Goal: Task Accomplishment & Management: Complete application form

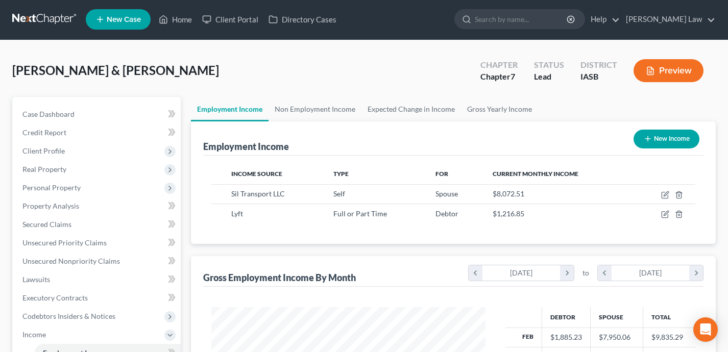
scroll to position [183, 294]
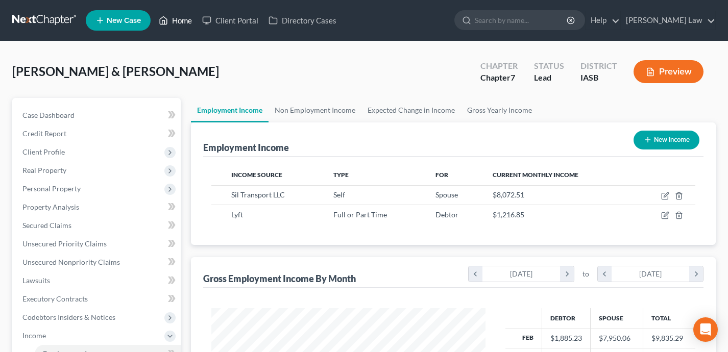
click at [184, 26] on link "Home" at bounding box center [175, 20] width 43 height 18
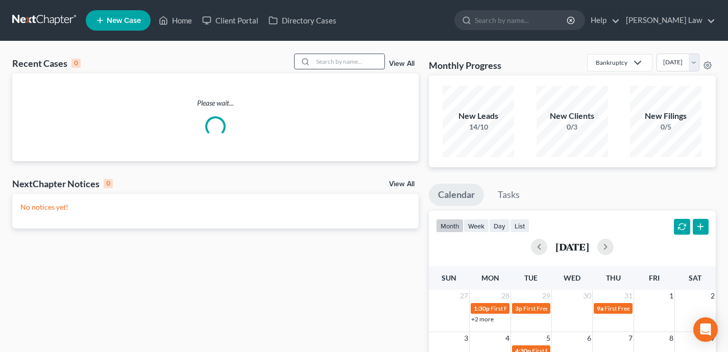
click at [340, 60] on input "search" at bounding box center [348, 61] width 71 height 15
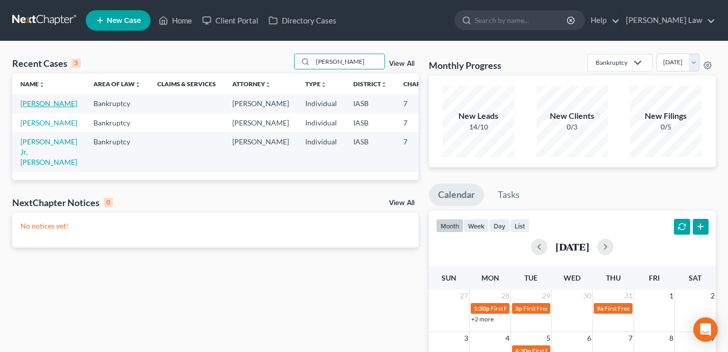
type input "[PERSON_NAME]"
click at [37, 108] on link "[PERSON_NAME]" at bounding box center [48, 103] width 57 height 9
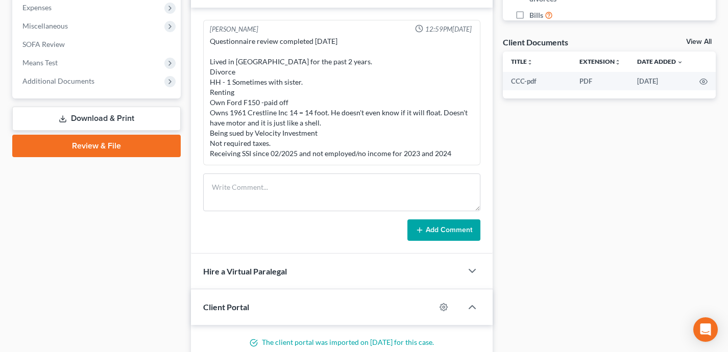
scroll to position [256, 0]
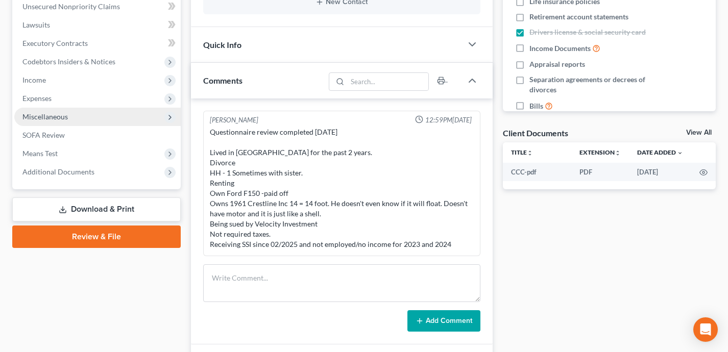
click at [71, 117] on span "Miscellaneous" at bounding box center [97, 117] width 166 height 18
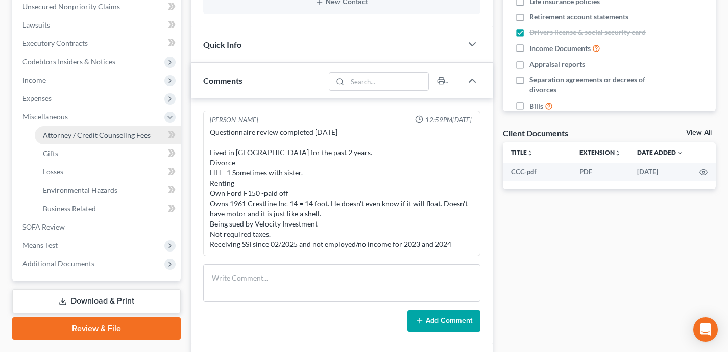
click at [75, 133] on span "Attorney / Credit Counseling Fees" at bounding box center [97, 135] width 108 height 9
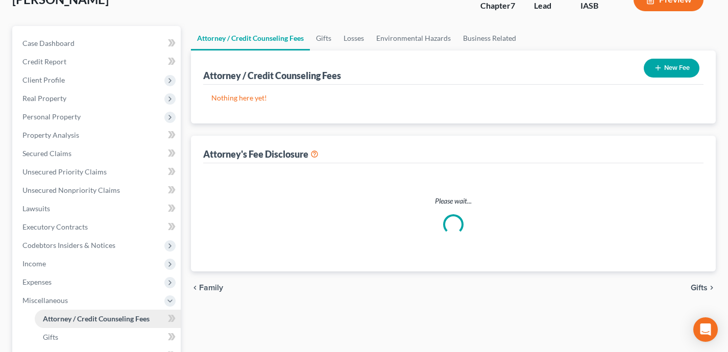
select select "0"
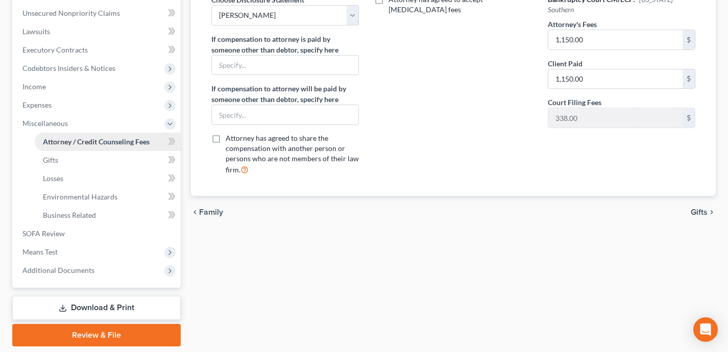
scroll to position [265, 0]
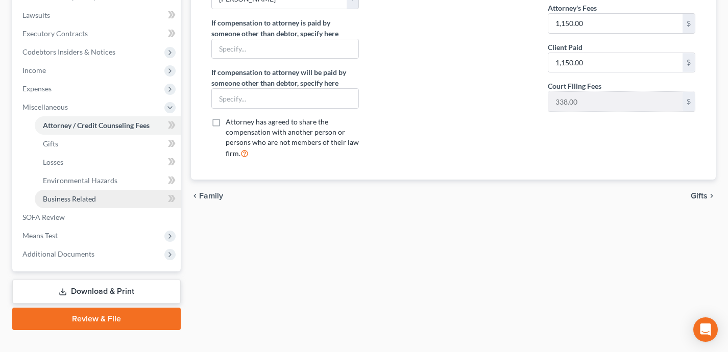
click at [112, 193] on link "Business Related" at bounding box center [108, 199] width 146 height 18
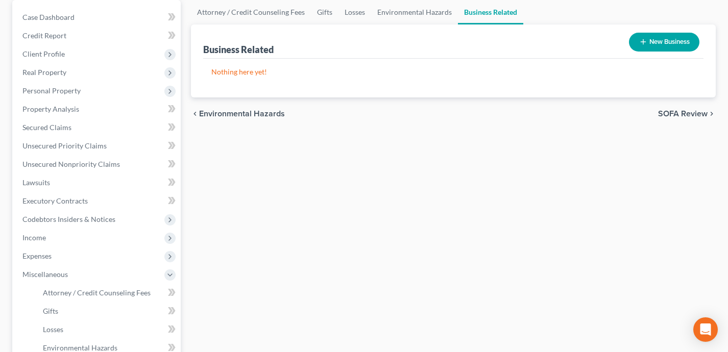
scroll to position [154, 0]
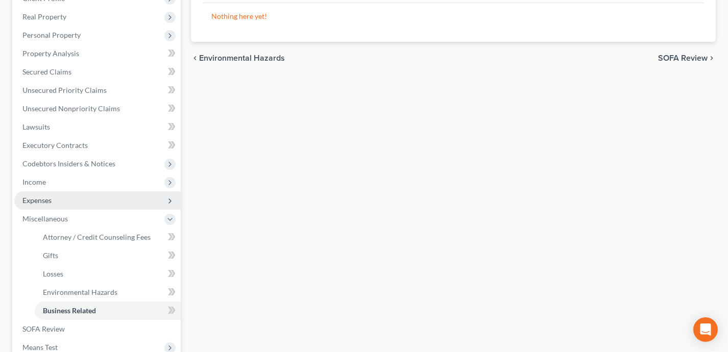
click at [111, 201] on span "Expenses" at bounding box center [97, 200] width 166 height 18
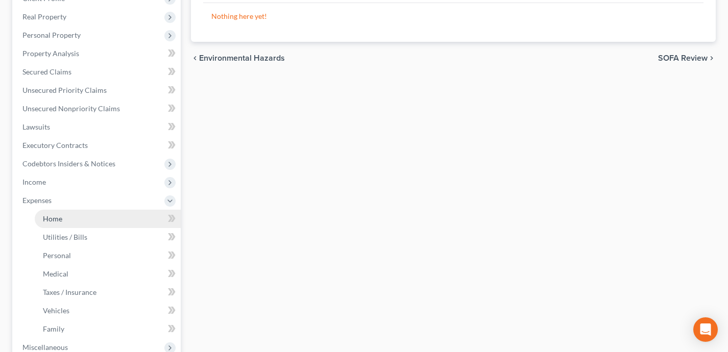
click at [111, 213] on link "Home" at bounding box center [108, 219] width 146 height 18
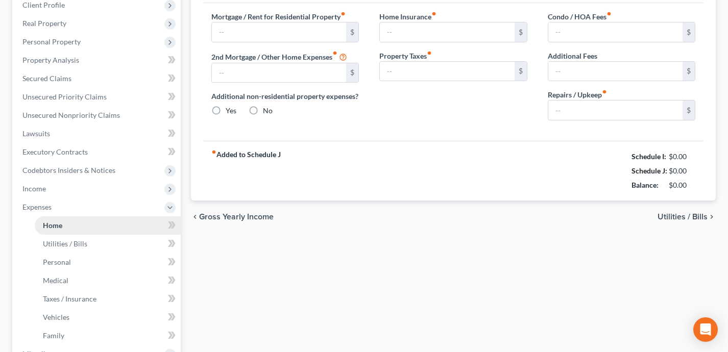
type input "500.00"
type input "0.00"
radio input "true"
type input "0.00"
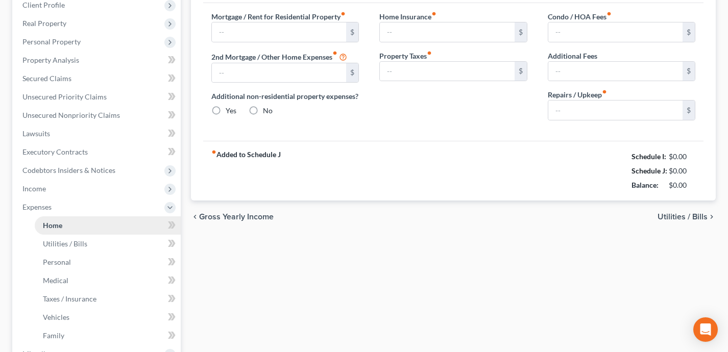
type input "0.00"
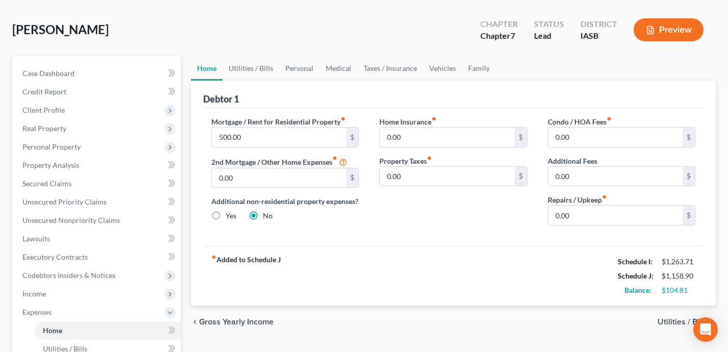
scroll to position [27, 0]
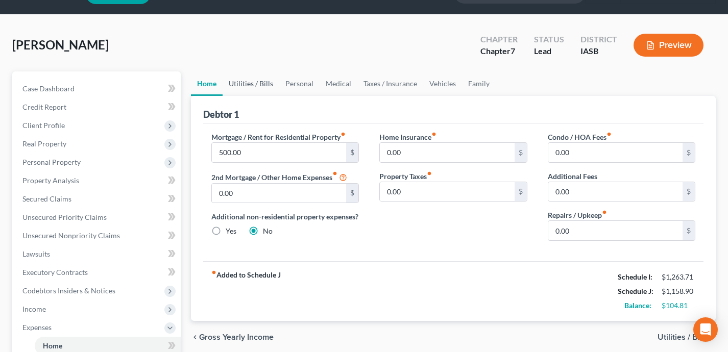
click at [243, 82] on link "Utilities / Bills" at bounding box center [251, 83] width 57 height 24
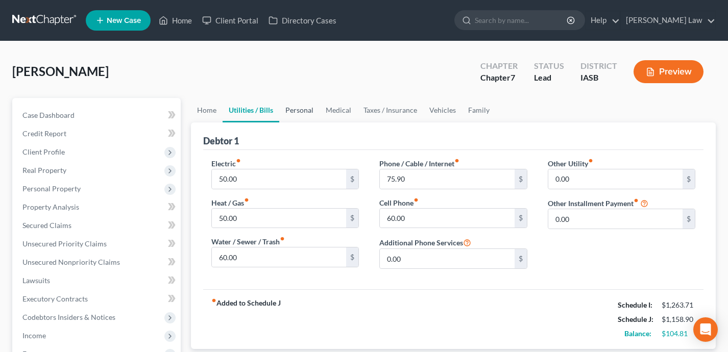
click at [306, 112] on link "Personal" at bounding box center [299, 110] width 40 height 24
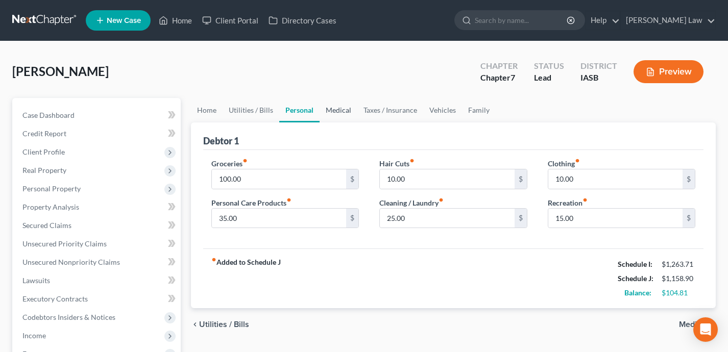
click at [342, 112] on link "Medical" at bounding box center [338, 110] width 38 height 24
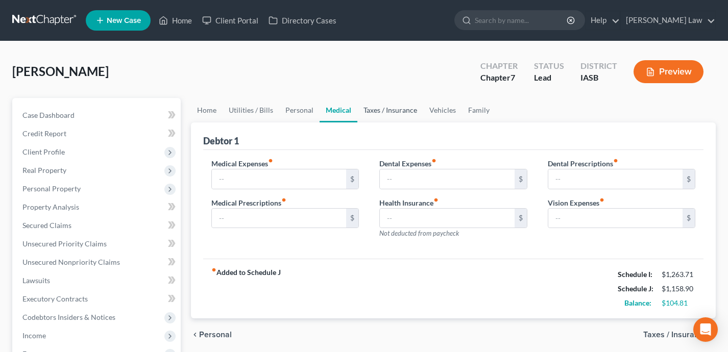
click at [394, 109] on link "Taxes / Insurance" at bounding box center [390, 110] width 66 height 24
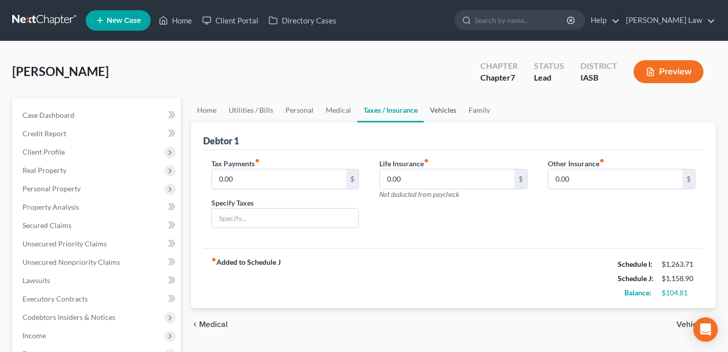
click at [436, 112] on link "Vehicles" at bounding box center [443, 110] width 39 height 24
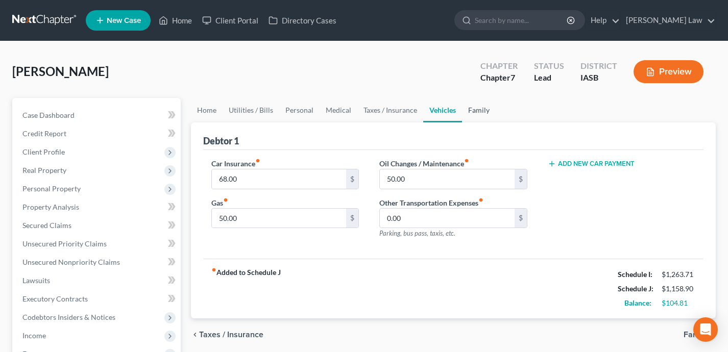
click at [482, 112] on link "Family" at bounding box center [479, 110] width 34 height 24
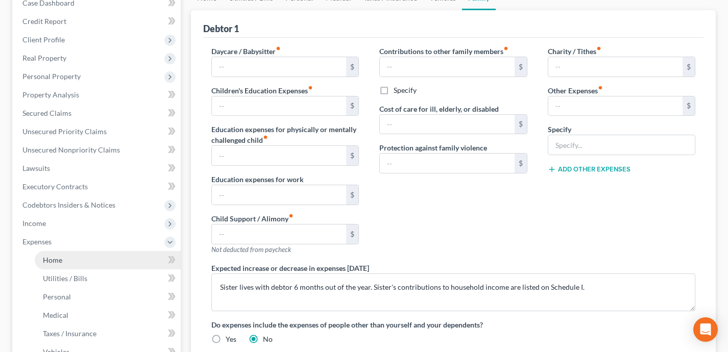
scroll to position [118, 0]
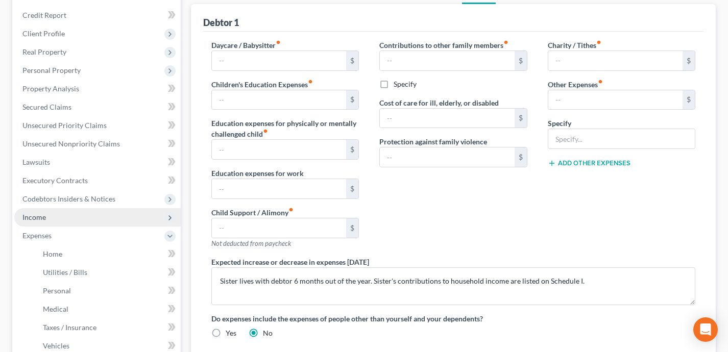
click at [103, 219] on span "Income" at bounding box center [97, 217] width 166 height 18
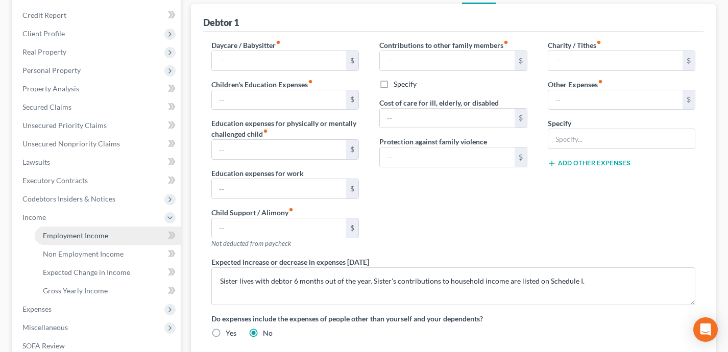
click at [102, 235] on span "Employment Income" at bounding box center [75, 235] width 65 height 9
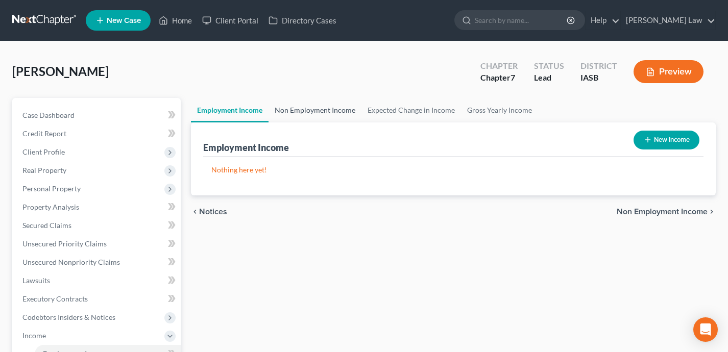
click at [295, 114] on link "Non Employment Income" at bounding box center [314, 110] width 93 height 24
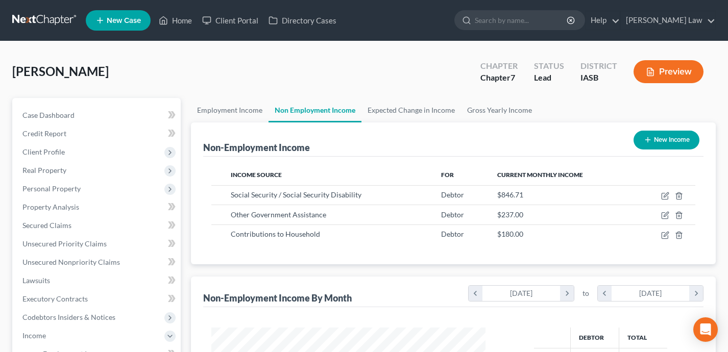
scroll to position [183, 294]
click at [664, 234] on icon "button" at bounding box center [665, 235] width 8 height 8
select select "8"
select select "0"
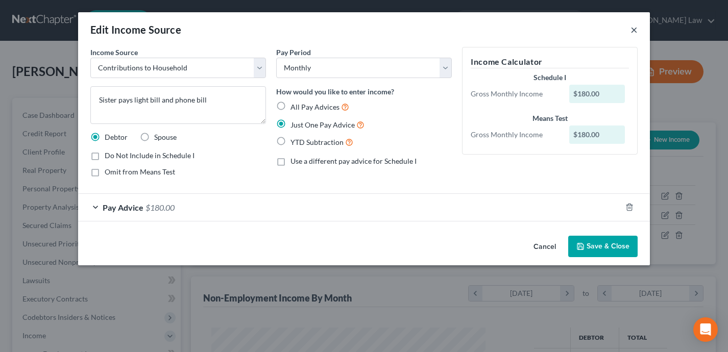
click at [633, 28] on button "×" at bounding box center [633, 29] width 7 height 12
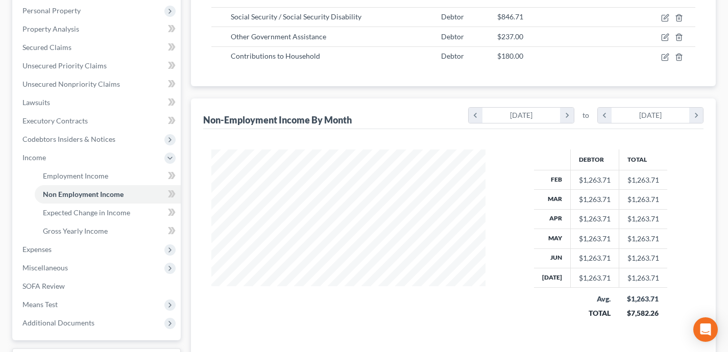
scroll to position [187, 0]
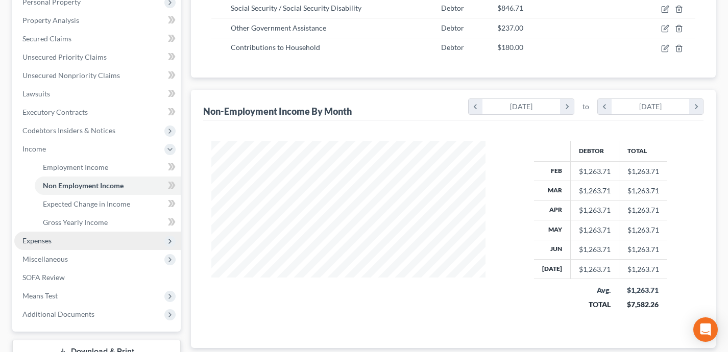
click at [119, 240] on span "Expenses" at bounding box center [97, 241] width 166 height 18
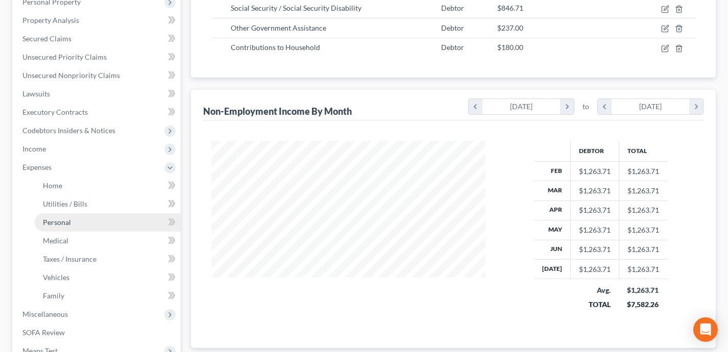
click at [89, 223] on link "Personal" at bounding box center [108, 222] width 146 height 18
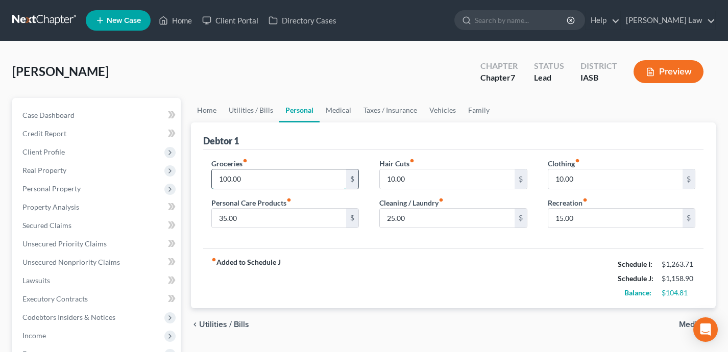
click at [230, 180] on input "100.00" at bounding box center [279, 178] width 135 height 19
click at [231, 179] on input "100.00" at bounding box center [279, 178] width 135 height 19
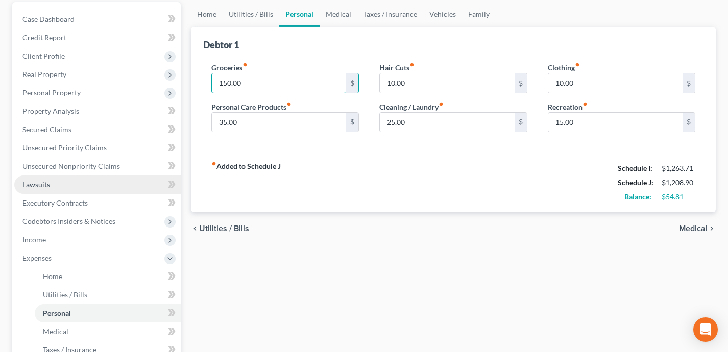
scroll to position [132, 0]
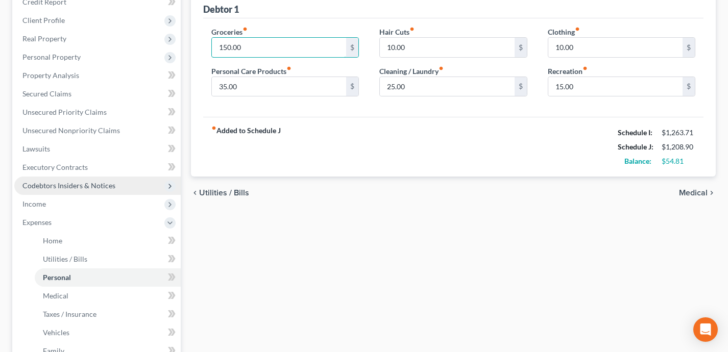
type input "150.00"
click at [120, 186] on span "Codebtors Insiders & Notices" at bounding box center [97, 186] width 166 height 18
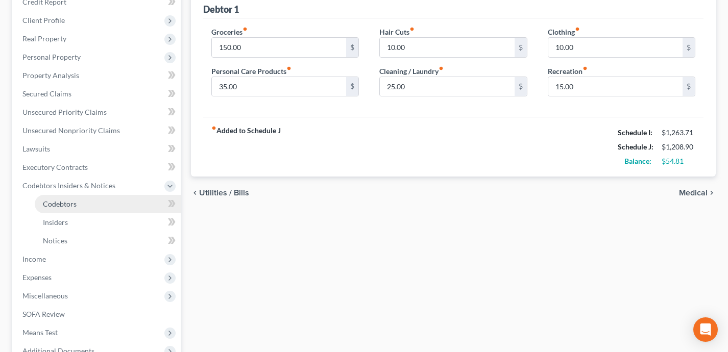
click at [124, 203] on link "Codebtors" at bounding box center [108, 204] width 146 height 18
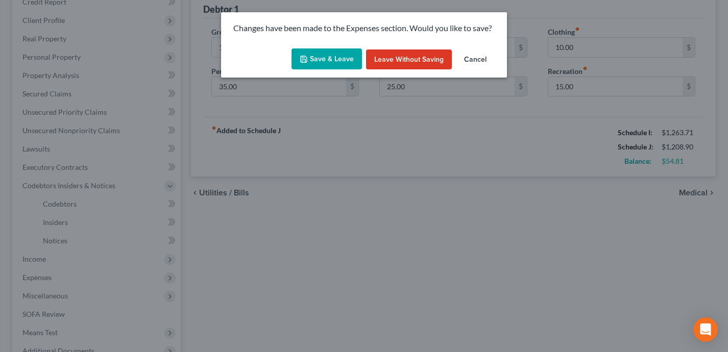
click at [326, 58] on button "Save & Leave" at bounding box center [326, 58] width 70 height 21
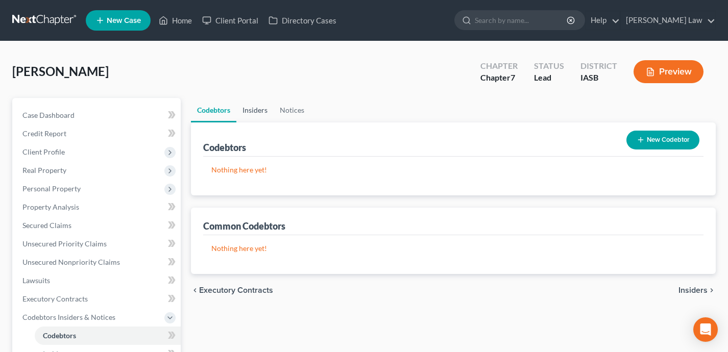
click at [256, 115] on link "Insiders" at bounding box center [254, 110] width 37 height 24
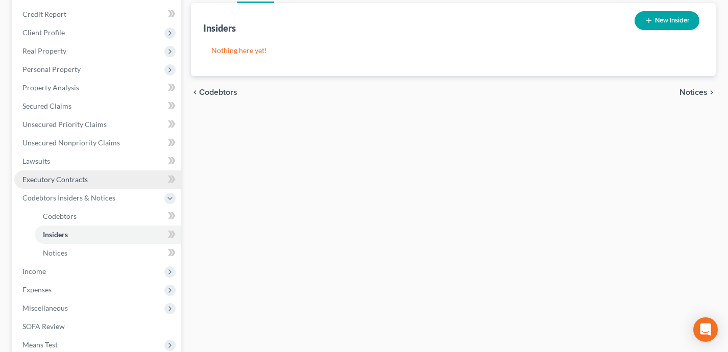
scroll to position [111, 0]
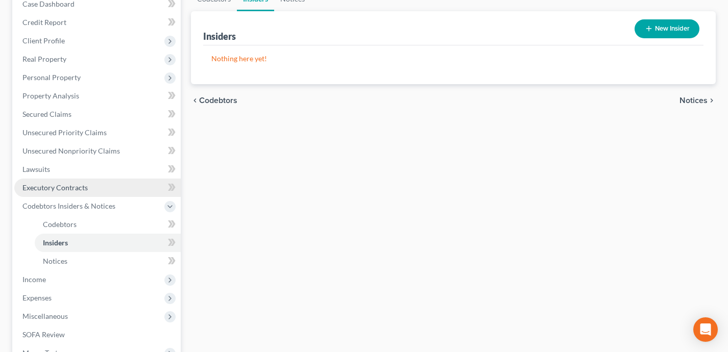
click at [109, 188] on link "Executory Contracts" at bounding box center [97, 188] width 166 height 18
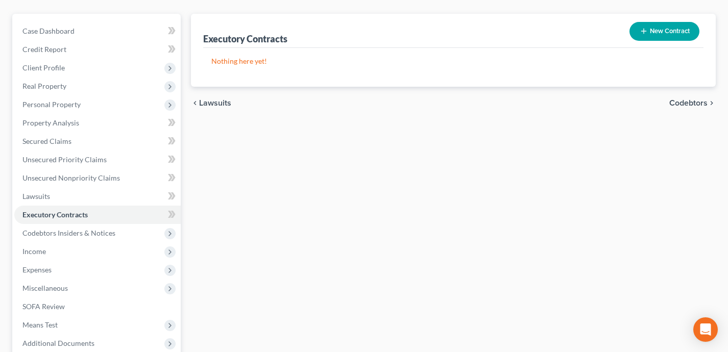
scroll to position [179, 0]
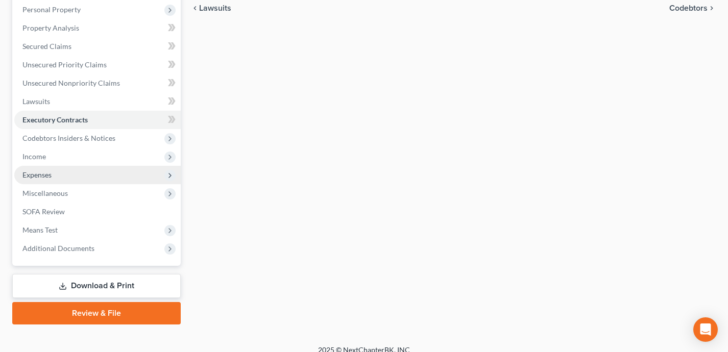
click at [119, 168] on span "Expenses" at bounding box center [97, 175] width 166 height 18
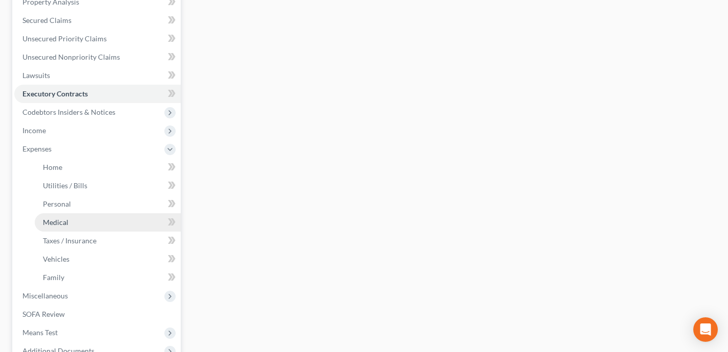
scroll to position [219, 0]
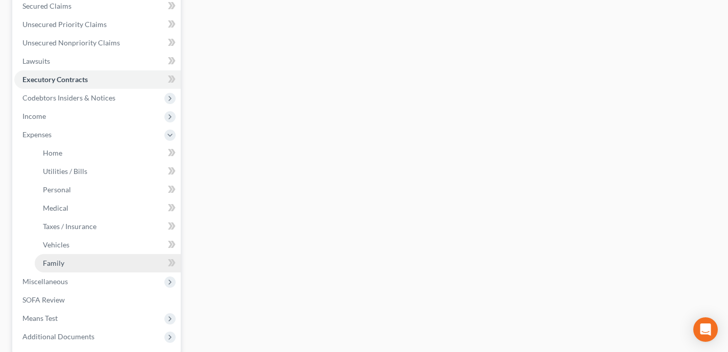
click at [118, 264] on link "Family" at bounding box center [108, 263] width 146 height 18
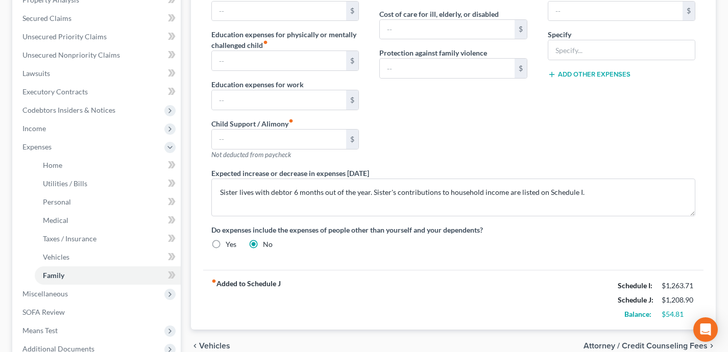
scroll to position [264, 0]
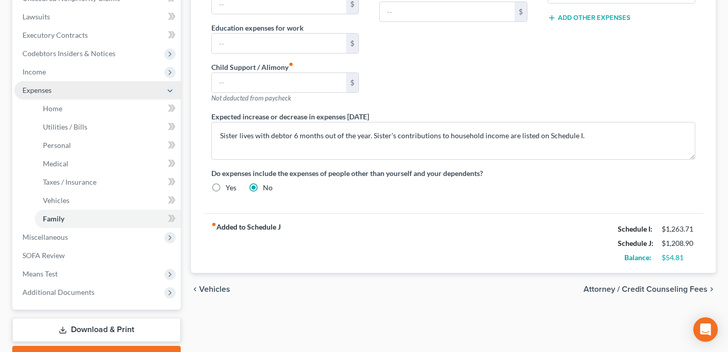
click at [101, 91] on span "Expenses" at bounding box center [97, 90] width 166 height 18
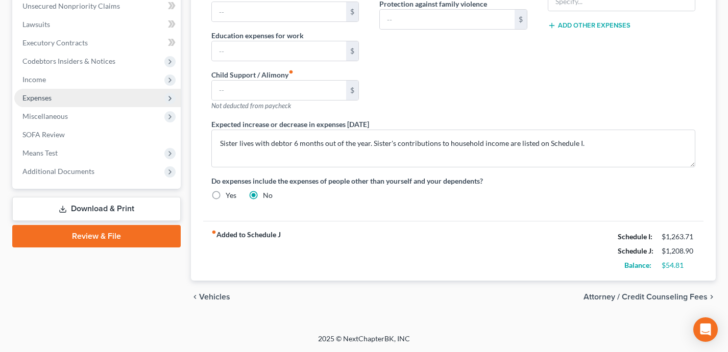
scroll to position [256, 0]
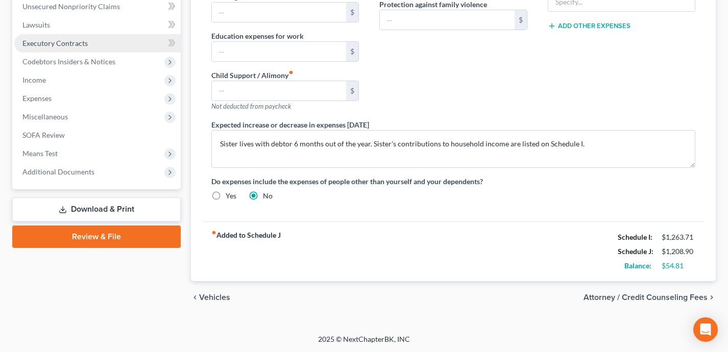
click at [109, 46] on link "Executory Contracts" at bounding box center [97, 43] width 166 height 18
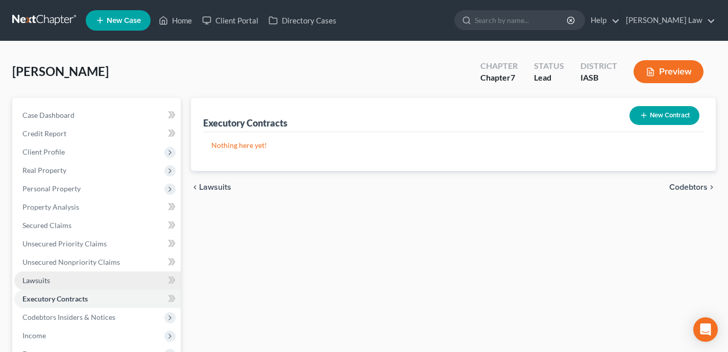
click at [83, 276] on link "Lawsuits" at bounding box center [97, 281] width 166 height 18
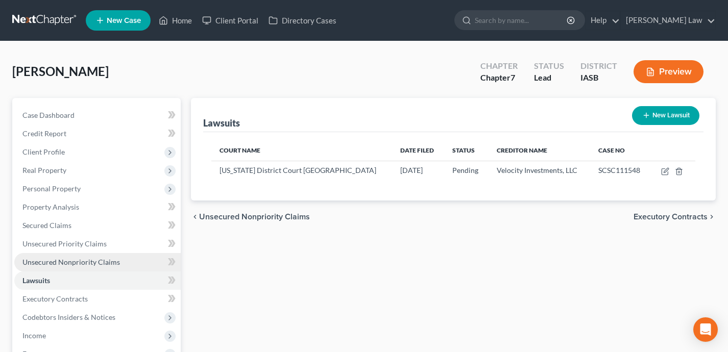
click at [123, 258] on link "Unsecured Nonpriority Claims" at bounding box center [97, 262] width 166 height 18
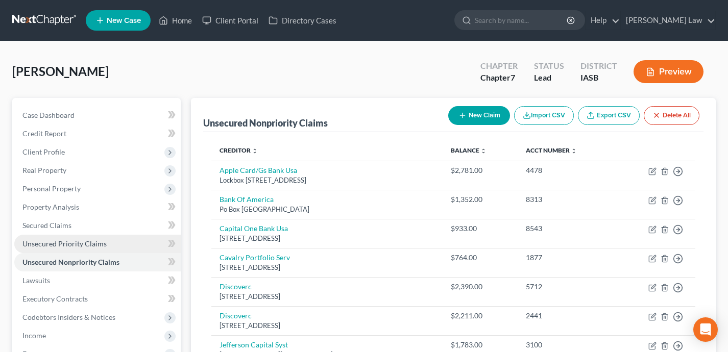
click at [118, 243] on link "Unsecured Priority Claims" at bounding box center [97, 244] width 166 height 18
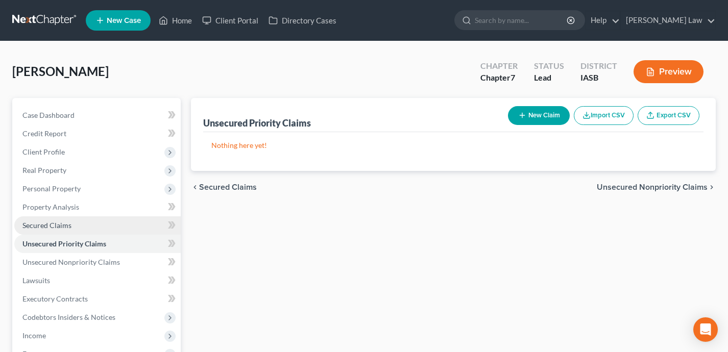
click at [106, 228] on link "Secured Claims" at bounding box center [97, 225] width 166 height 18
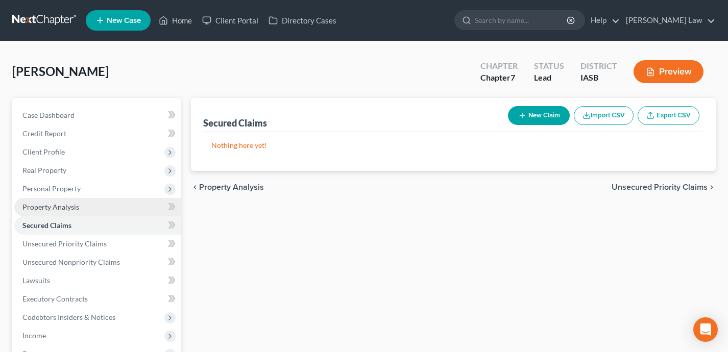
click at [103, 211] on link "Property Analysis" at bounding box center [97, 207] width 166 height 18
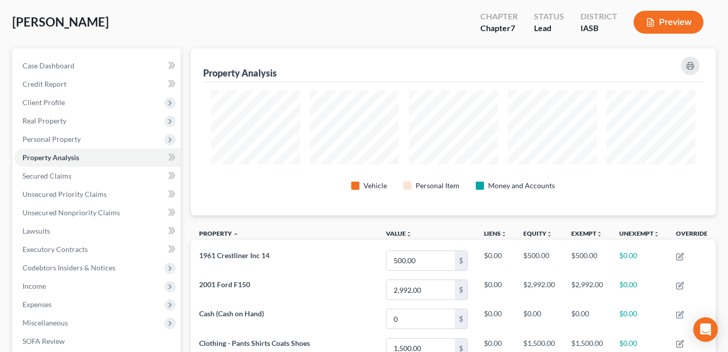
scroll to position [31, 0]
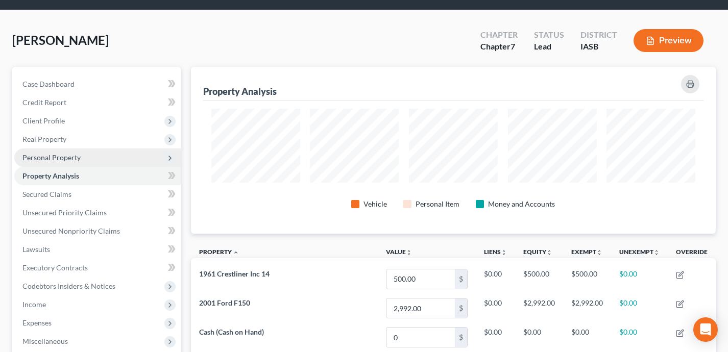
click at [93, 155] on span "Personal Property" at bounding box center [97, 158] width 166 height 18
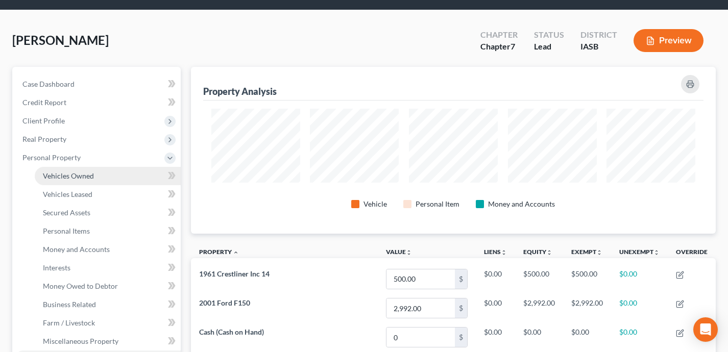
click at [94, 174] on link "Vehicles Owned" at bounding box center [108, 176] width 146 height 18
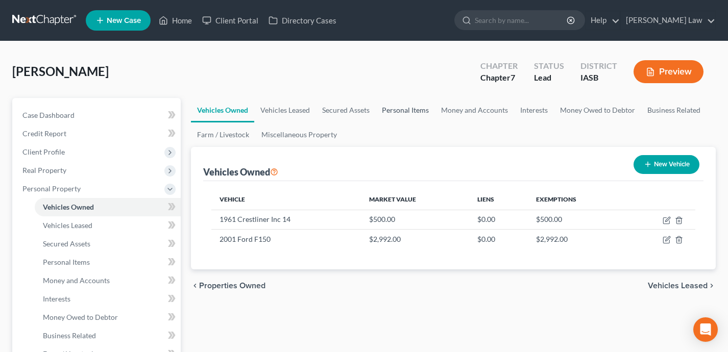
click at [390, 106] on link "Personal Items" at bounding box center [405, 110] width 59 height 24
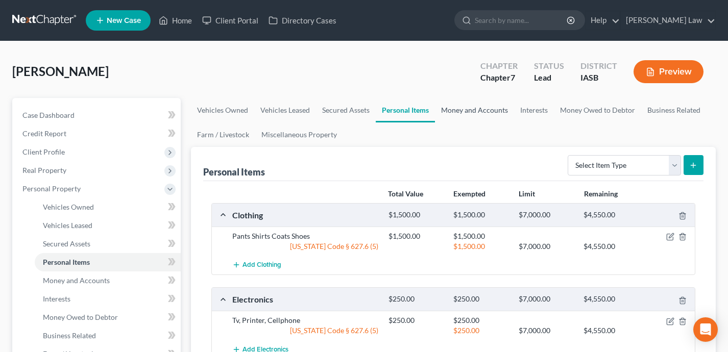
click at [455, 113] on link "Money and Accounts" at bounding box center [474, 110] width 79 height 24
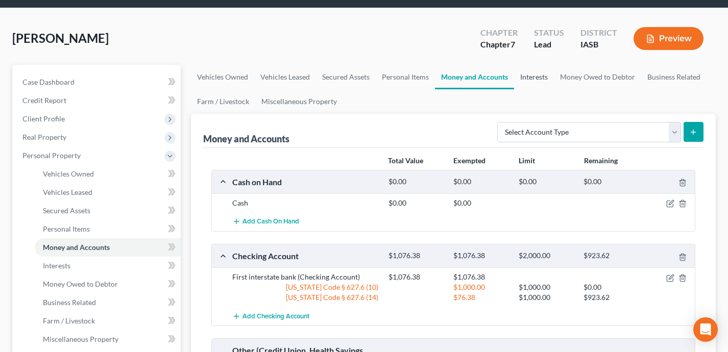
click at [528, 77] on link "Interests" at bounding box center [534, 77] width 40 height 24
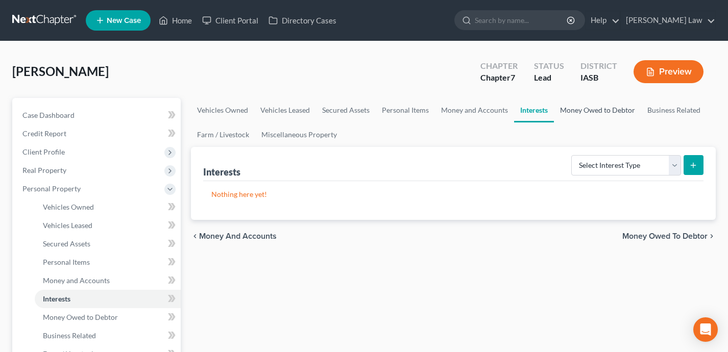
click at [595, 109] on link "Money Owed to Debtor" at bounding box center [597, 110] width 87 height 24
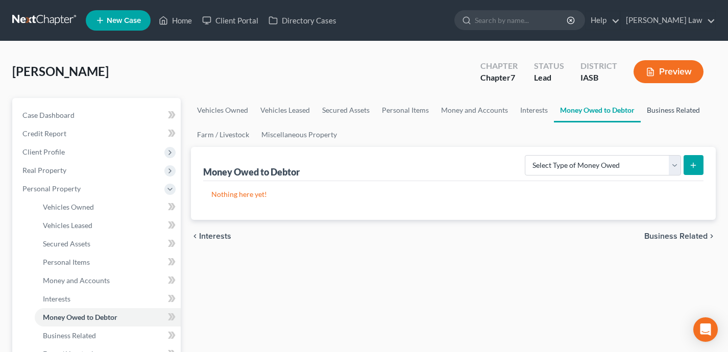
click at [672, 110] on link "Business Related" at bounding box center [673, 110] width 65 height 24
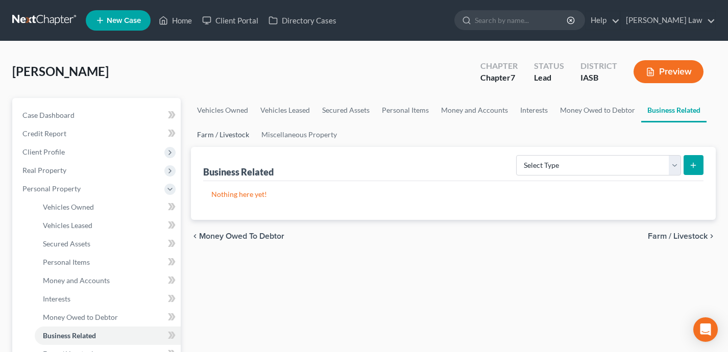
click at [218, 133] on link "Farm / Livestock" at bounding box center [223, 134] width 64 height 24
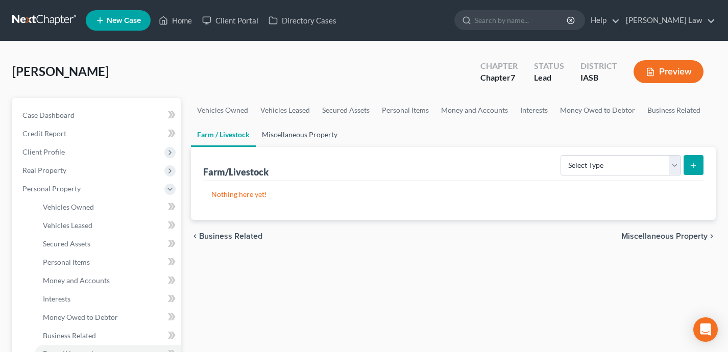
click at [312, 140] on link "Miscellaneous Property" at bounding box center [300, 134] width 88 height 24
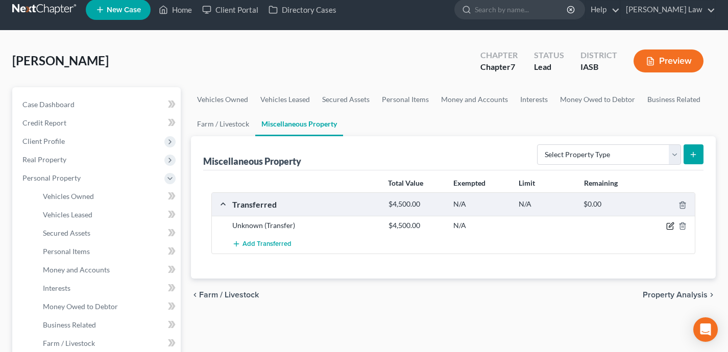
click at [668, 227] on icon "button" at bounding box center [670, 226] width 8 height 8
select select "Ordinary (within 2 years)"
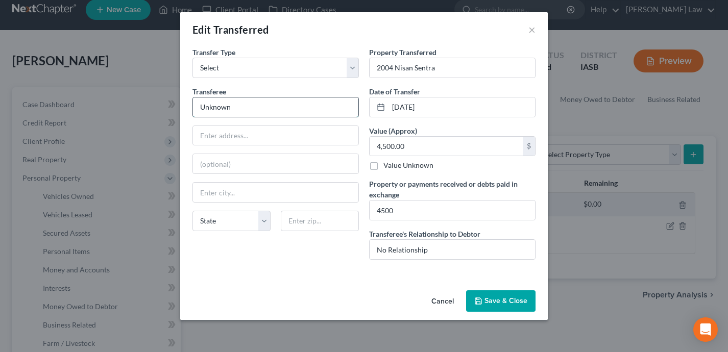
click at [247, 108] on input "Unknown" at bounding box center [275, 106] width 165 height 19
type input "Unknown"
click at [427, 250] on input "No Relationship" at bounding box center [452, 249] width 165 height 19
type input "No Relationship/Craigslist Sale"
click at [500, 305] on button "Save & Close" at bounding box center [500, 300] width 69 height 21
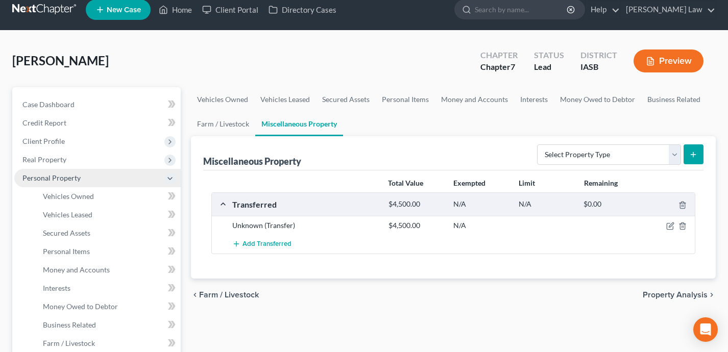
click at [102, 182] on span "Personal Property" at bounding box center [97, 178] width 166 height 18
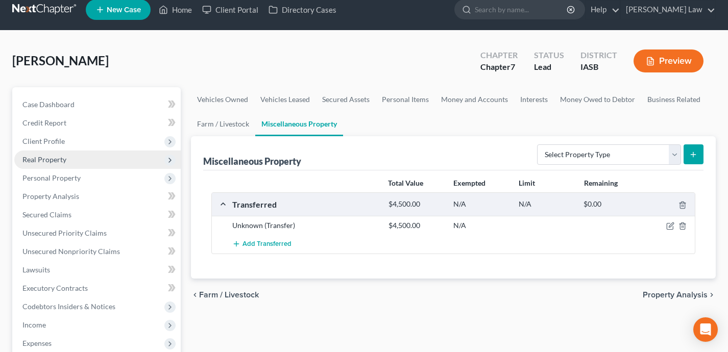
click at [87, 162] on span "Real Property" at bounding box center [97, 160] width 166 height 18
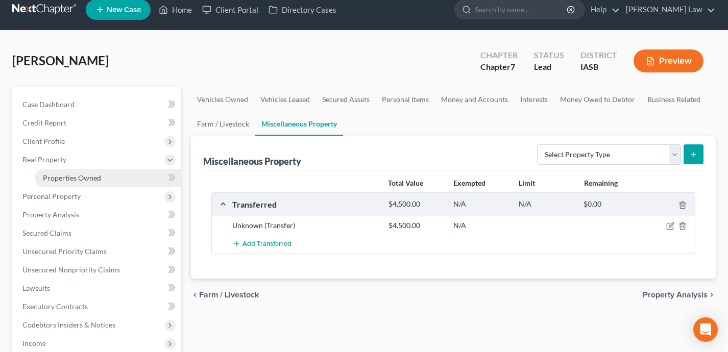
click at [91, 175] on span "Properties Owned" at bounding box center [72, 178] width 58 height 9
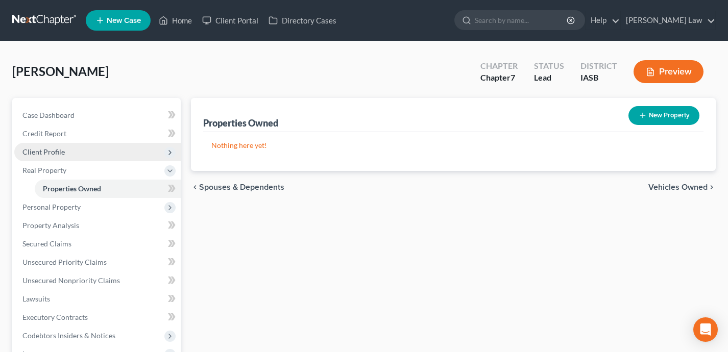
click at [82, 153] on span "Client Profile" at bounding box center [97, 152] width 166 height 18
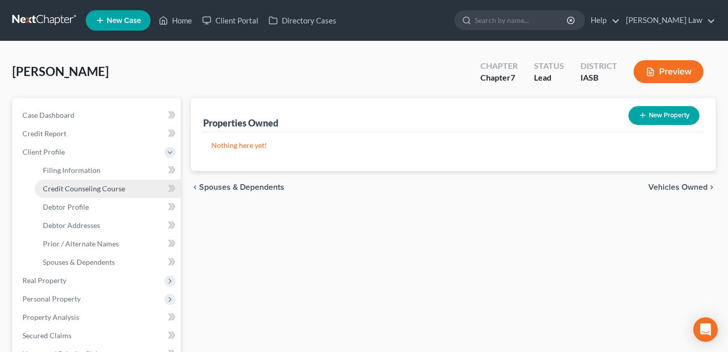
click at [92, 195] on link "Credit Counseling Course" at bounding box center [108, 189] width 146 height 18
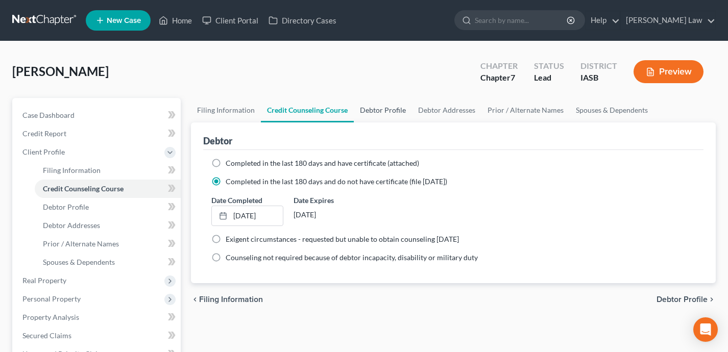
click at [374, 111] on link "Debtor Profile" at bounding box center [383, 110] width 58 height 24
select select "3"
select select "1"
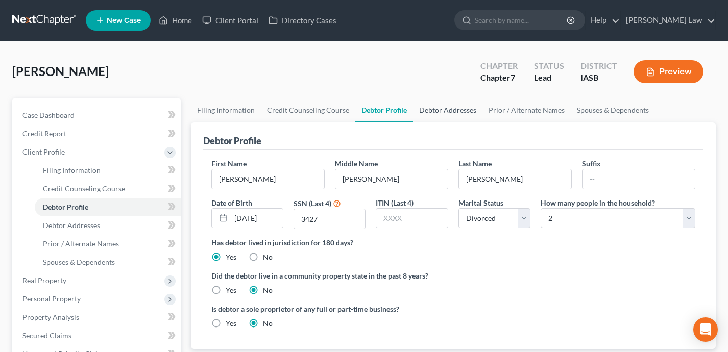
click at [457, 112] on link "Debtor Addresses" at bounding box center [447, 110] width 69 height 24
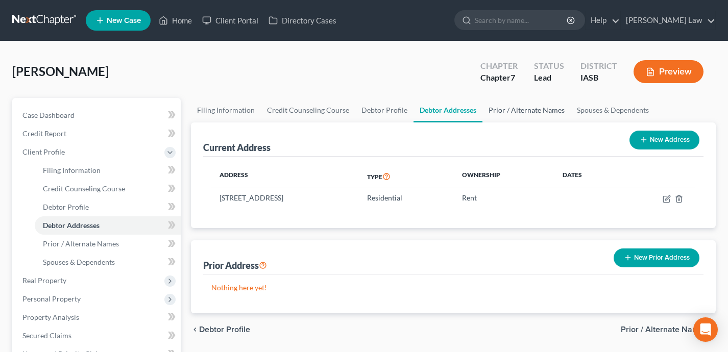
click at [525, 108] on link "Prior / Alternate Names" at bounding box center [526, 110] width 88 height 24
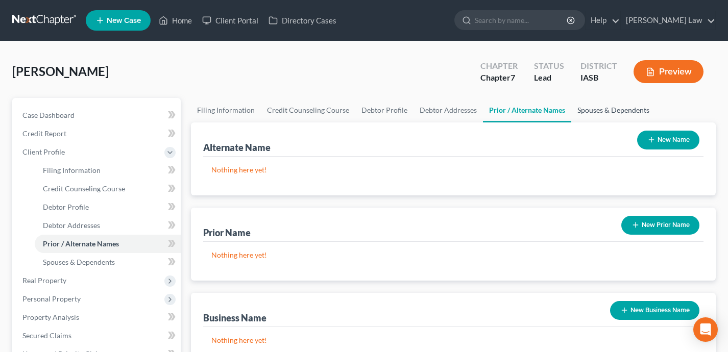
click at [596, 111] on link "Spouses & Dependents" at bounding box center [613, 110] width 84 height 24
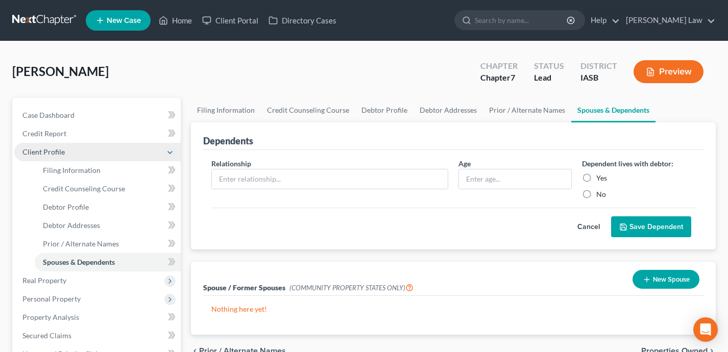
click at [100, 154] on span "Client Profile" at bounding box center [97, 152] width 166 height 18
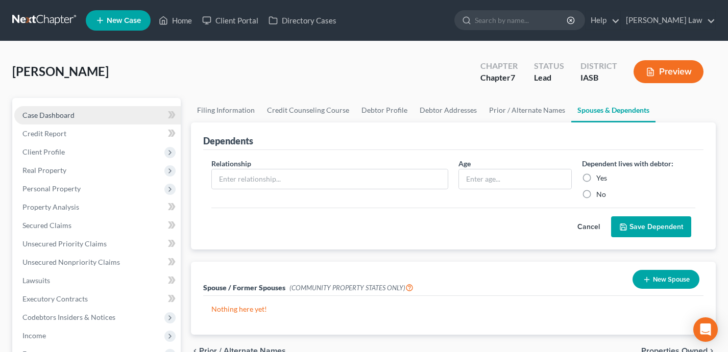
click at [144, 114] on link "Case Dashboard" at bounding box center [97, 115] width 166 height 18
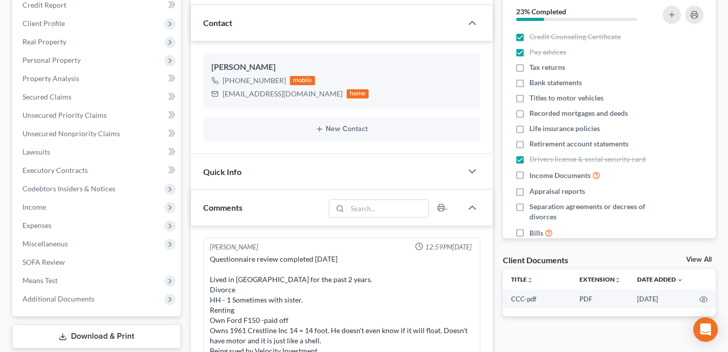
scroll to position [135, 0]
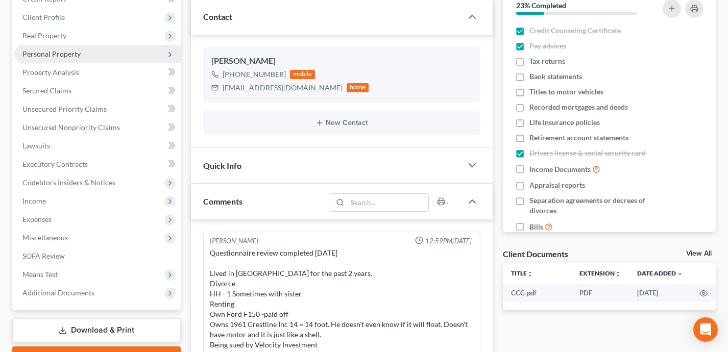
click at [104, 54] on span "Personal Property" at bounding box center [97, 54] width 166 height 18
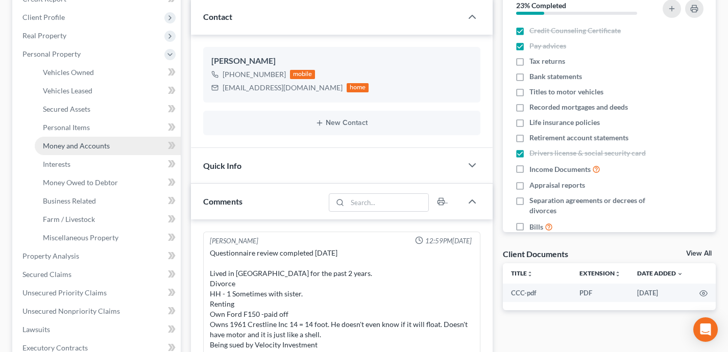
click at [122, 145] on link "Money and Accounts" at bounding box center [108, 146] width 146 height 18
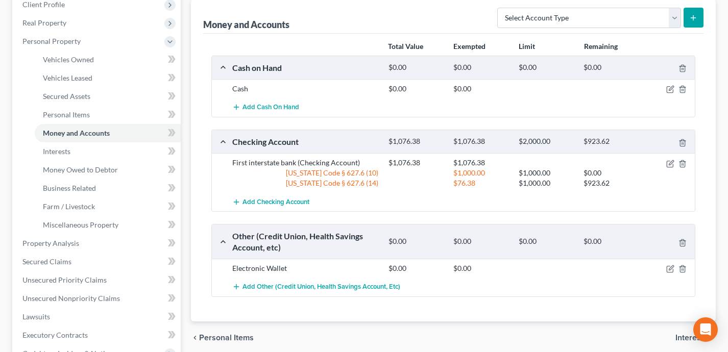
scroll to position [148, 0]
click at [671, 163] on icon "button" at bounding box center [671, 162] width 5 height 5
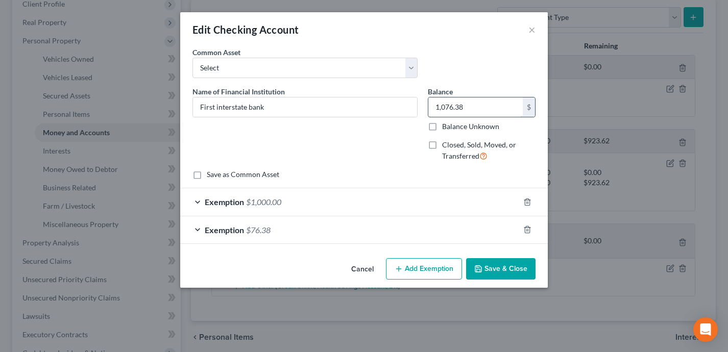
click at [497, 105] on input "1,076.38" at bounding box center [475, 106] width 94 height 19
type input "903.13"
click at [532, 233] on div at bounding box center [533, 229] width 29 height 16
click at [530, 224] on div at bounding box center [533, 229] width 29 height 16
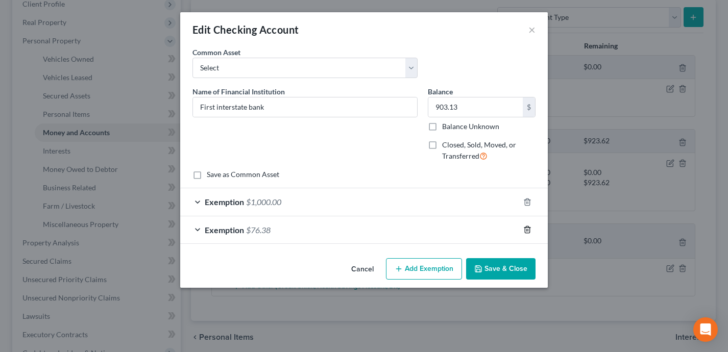
click at [529, 229] on icon "button" at bounding box center [527, 230] width 8 height 8
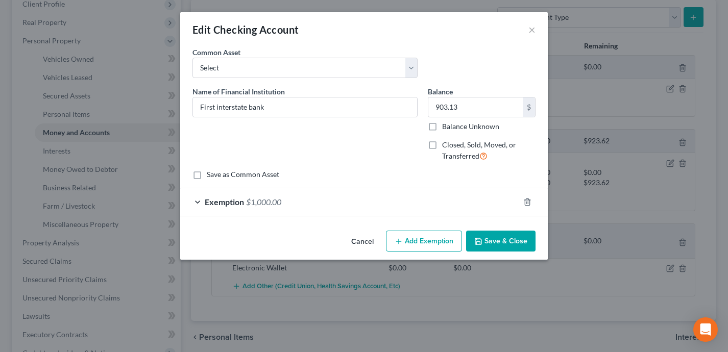
click at [429, 206] on div "Exemption $1,000.00" at bounding box center [349, 201] width 339 height 27
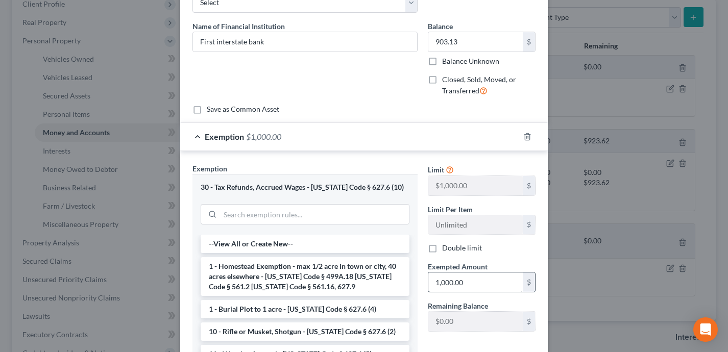
scroll to position [87, 0]
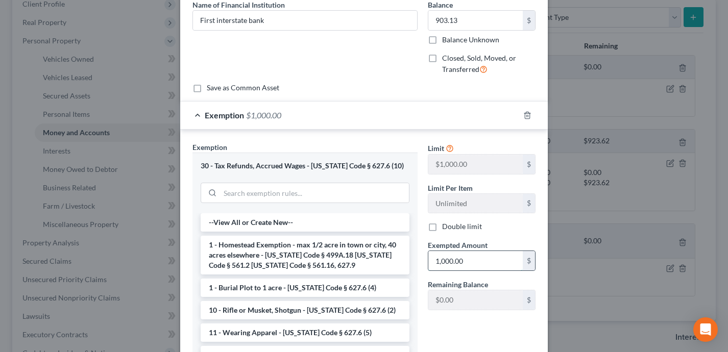
click at [469, 264] on input "1,000.00" at bounding box center [475, 260] width 94 height 19
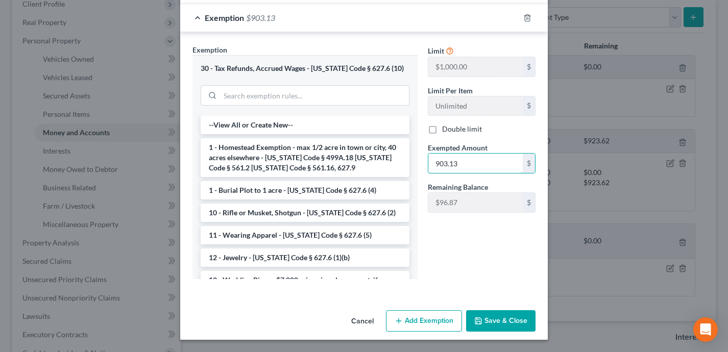
type input "903.13"
click at [500, 324] on button "Save & Close" at bounding box center [500, 320] width 69 height 21
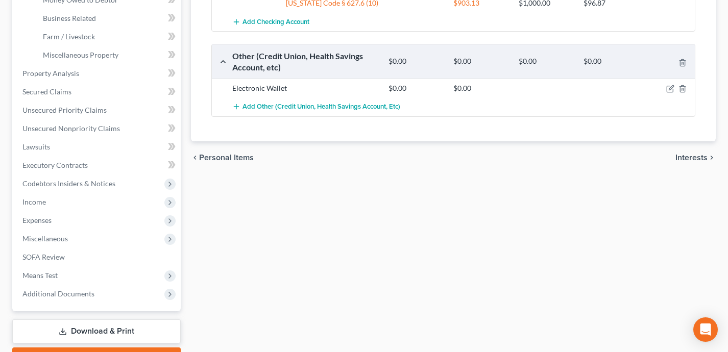
scroll to position [373, 0]
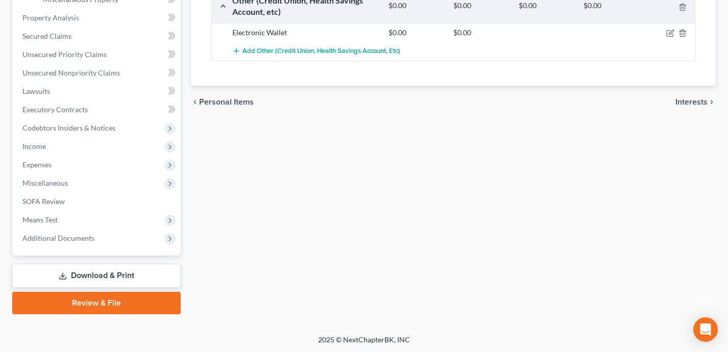
click at [84, 298] on link "Review & File" at bounding box center [96, 303] width 168 height 22
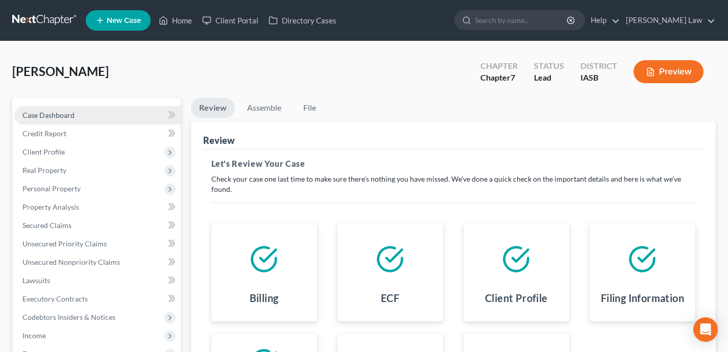
click at [139, 112] on link "Case Dashboard" at bounding box center [97, 115] width 166 height 18
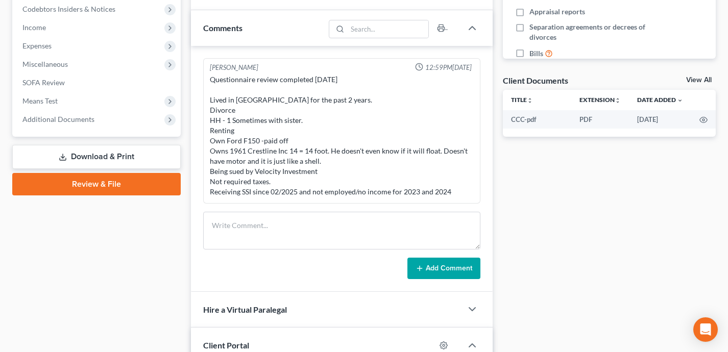
scroll to position [311, 0]
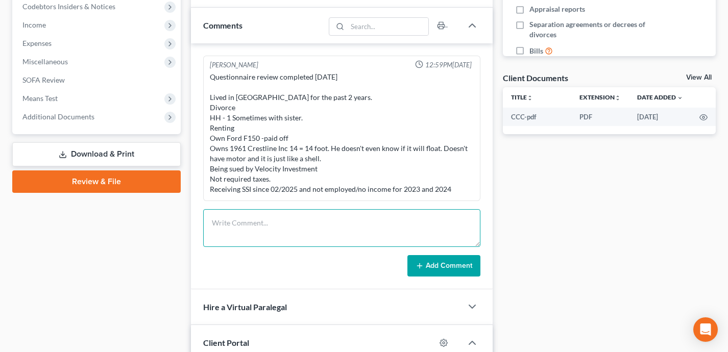
click at [245, 222] on textarea at bounding box center [342, 228] width 278 height 38
drag, startPoint x: 265, startPoint y: 224, endPoint x: 209, endPoint y: 220, distance: 55.7
click at [209, 220] on textarea "537-29-3427" at bounding box center [342, 228] width 278 height 38
click at [212, 226] on textarea "537-29-3427" at bounding box center [342, 228] width 278 height 38
type textarea "SS# 537-29-3427"
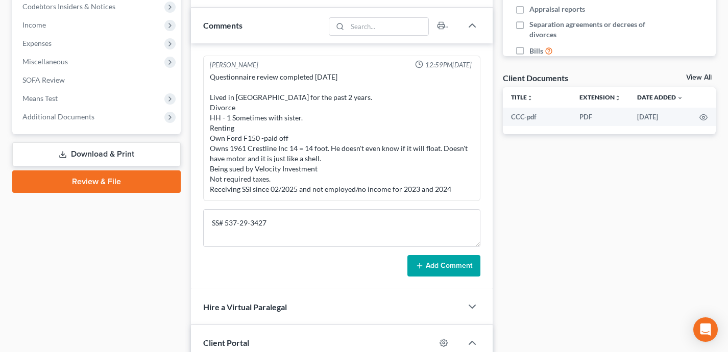
click at [455, 267] on button "Add Comment" at bounding box center [443, 265] width 73 height 21
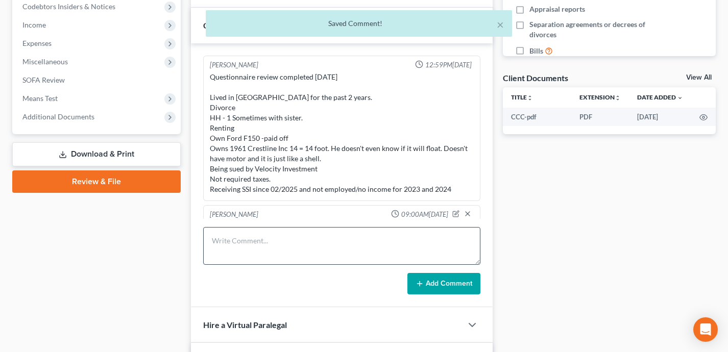
scroll to position [19, 0]
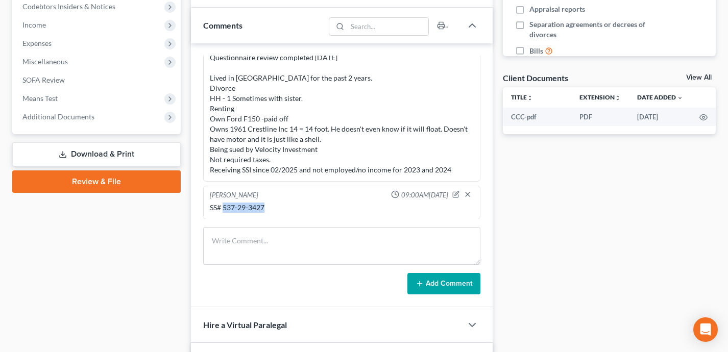
drag, startPoint x: 275, startPoint y: 202, endPoint x: 222, endPoint y: 208, distance: 52.9
click at [222, 208] on div "SS# 537-29-3427" at bounding box center [342, 208] width 264 height 10
copy div "537-29-3427"
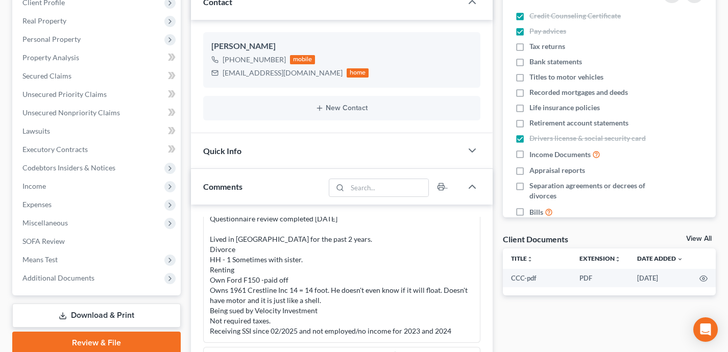
scroll to position [125, 0]
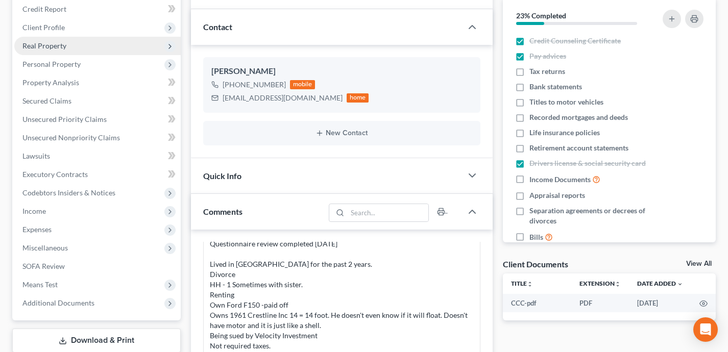
drag, startPoint x: 92, startPoint y: 26, endPoint x: 92, endPoint y: 46, distance: 19.9
click at [92, 26] on span "Client Profile" at bounding box center [97, 27] width 166 height 18
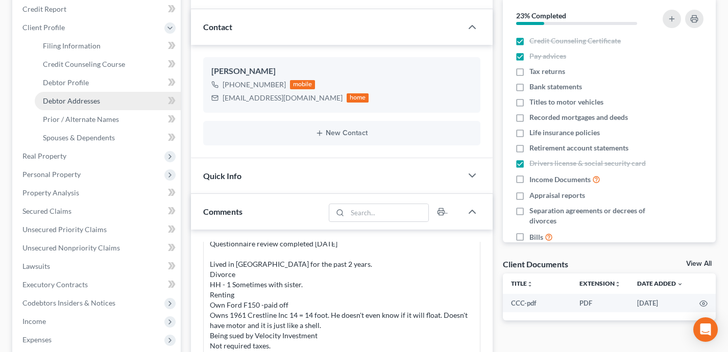
click at [102, 97] on link "Debtor Addresses" at bounding box center [108, 101] width 146 height 18
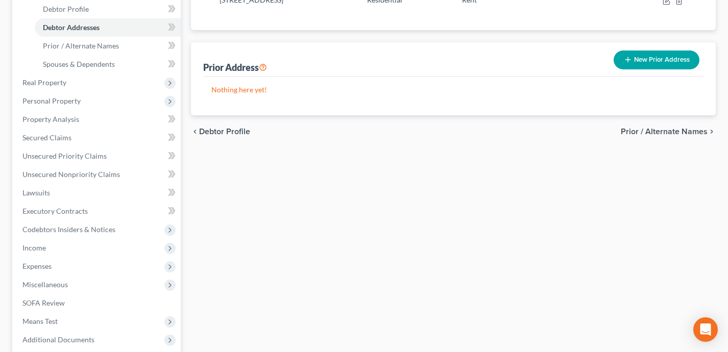
scroll to position [300, 0]
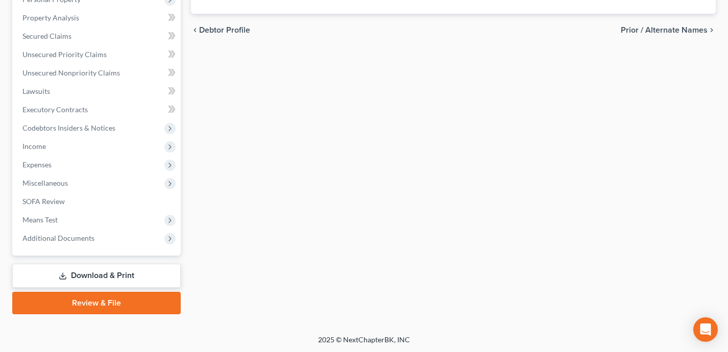
click at [92, 305] on link "Review & File" at bounding box center [96, 303] width 168 height 22
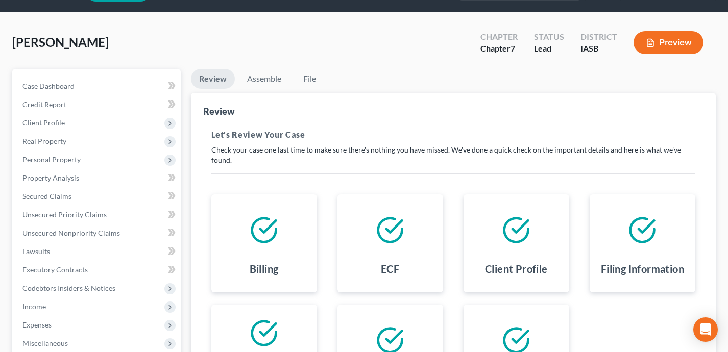
scroll to position [59, 0]
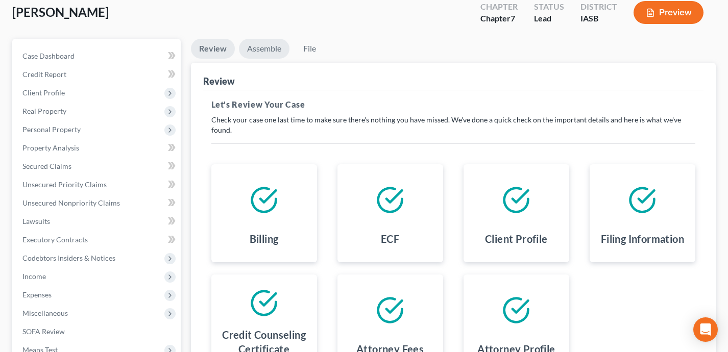
click at [266, 53] on link "Assemble" at bounding box center [264, 49] width 51 height 20
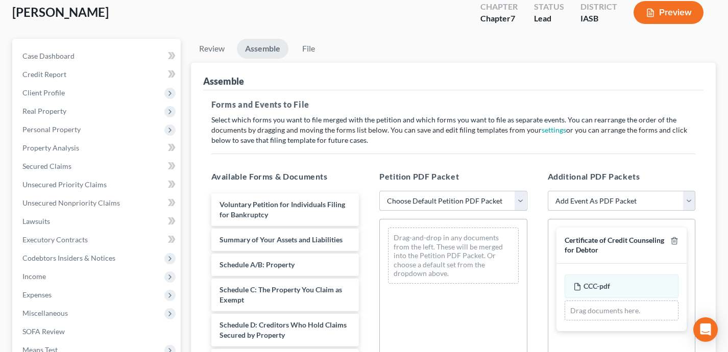
click at [423, 200] on select "Choose Default Petition PDF Packet Emergency Filing (Voluntary Petition and Cre…" at bounding box center [453, 201] width 148 height 20
select select "1"
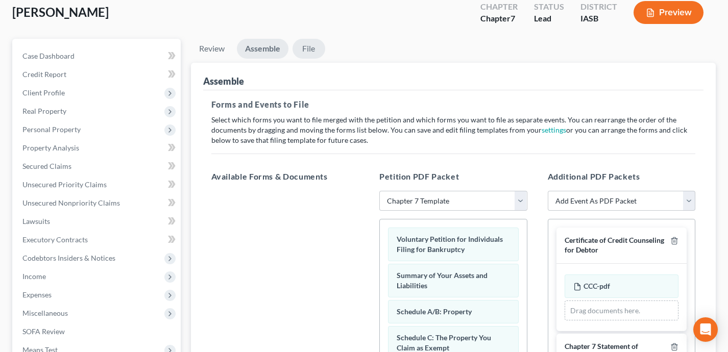
click at [313, 52] on link "File" at bounding box center [308, 49] width 33 height 20
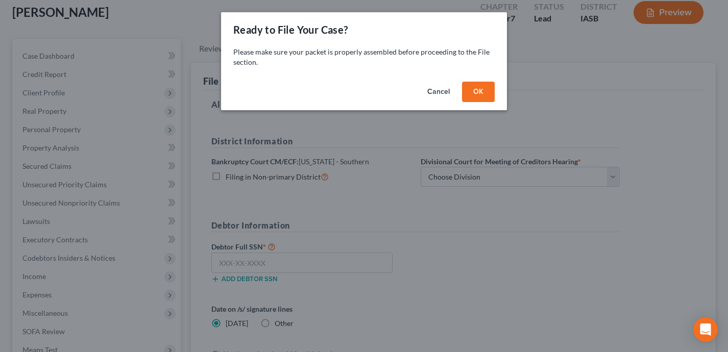
click at [477, 90] on button "OK" at bounding box center [478, 92] width 33 height 20
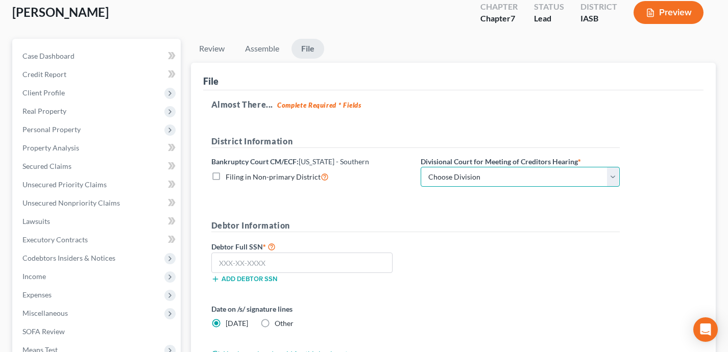
click at [475, 181] on select "Choose Division Central Eastern Western" at bounding box center [520, 177] width 199 height 20
select select "1"
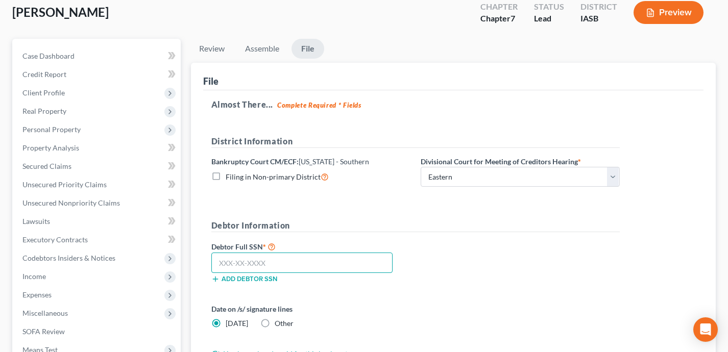
click at [306, 257] on input "text" at bounding box center [302, 263] width 182 height 20
paste input "537-29-3427"
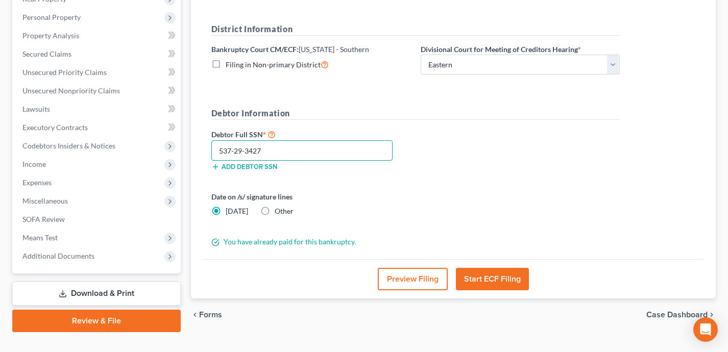
scroll to position [189, 0]
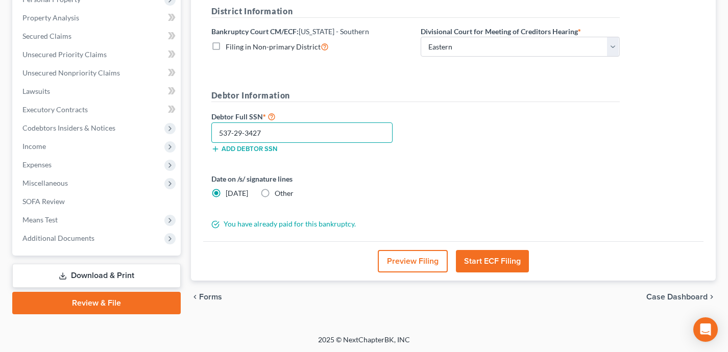
type input "537-29-3427"
click at [499, 265] on button "Start ECF Filing" at bounding box center [492, 261] width 73 height 22
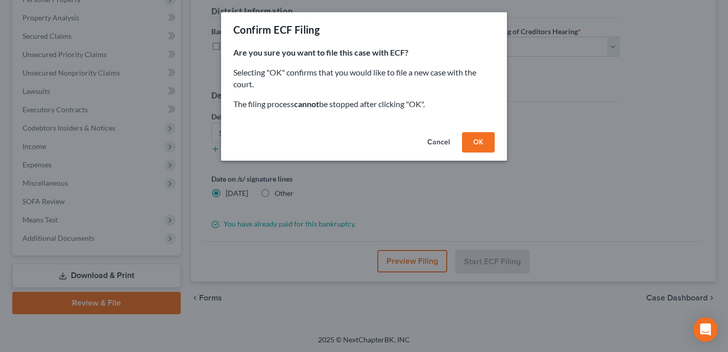
click at [483, 139] on button "OK" at bounding box center [478, 142] width 33 height 20
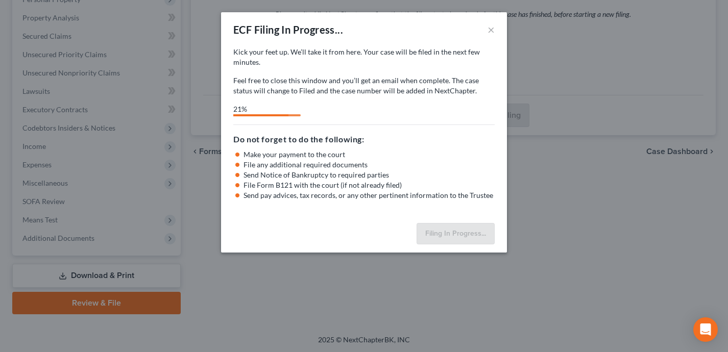
select select "1"
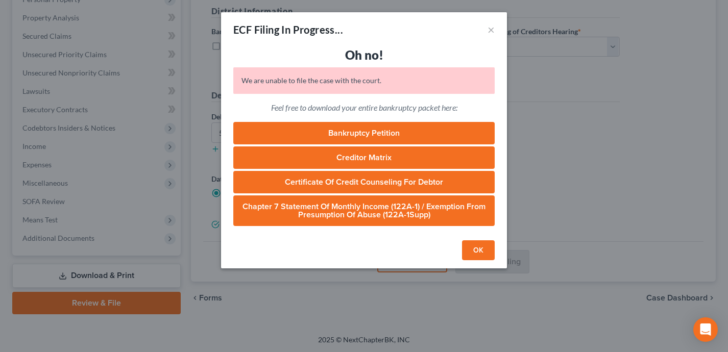
click at [480, 246] on button "OK" at bounding box center [478, 250] width 33 height 20
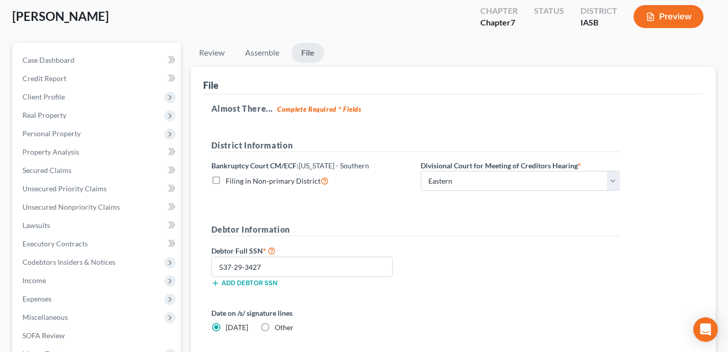
scroll to position [64, 0]
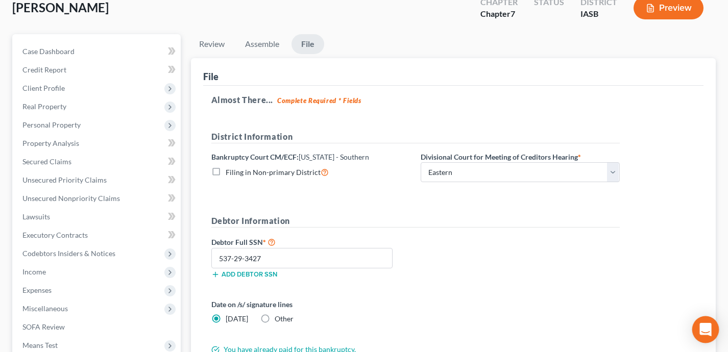
click at [706, 328] on icon "Open Intercom Messenger" at bounding box center [705, 329] width 12 height 13
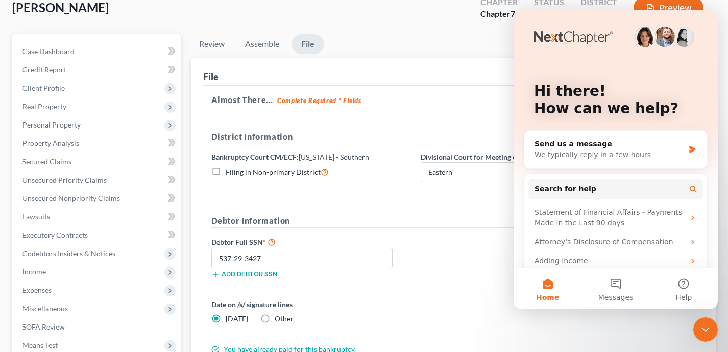
scroll to position [0, 0]
click at [598, 153] on div "We typically reply in a few hours" at bounding box center [609, 155] width 150 height 11
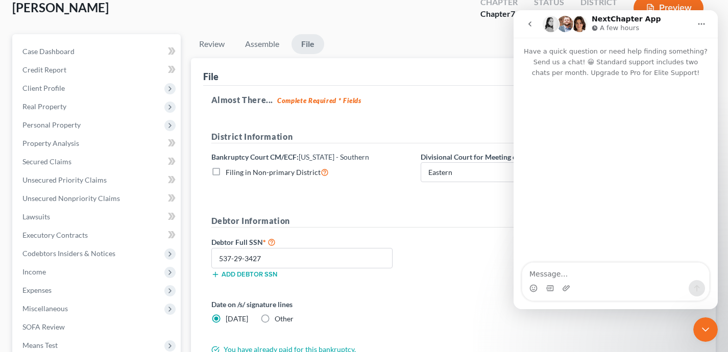
click at [560, 275] on textarea "Message…" at bounding box center [615, 271] width 187 height 17
type textarea "H"
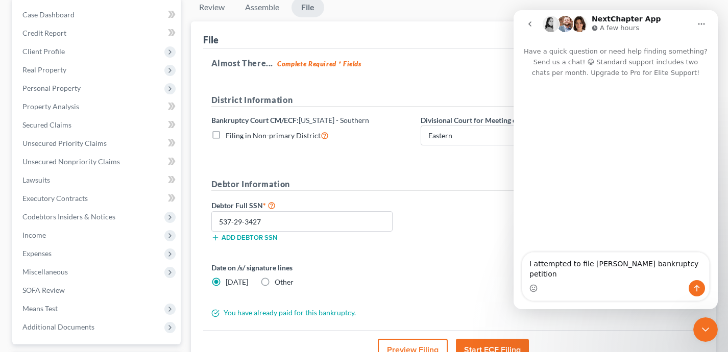
scroll to position [147, 0]
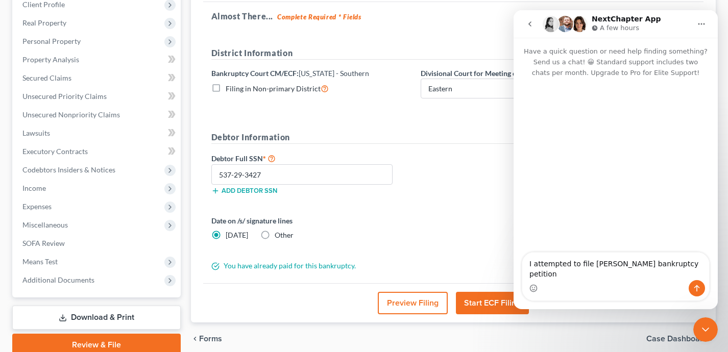
type textarea "I attempted to file Ronald Mcglothlin's bankruptcy petition"
click at [703, 331] on icon "Close Intercom Messenger" at bounding box center [705, 330] width 12 height 12
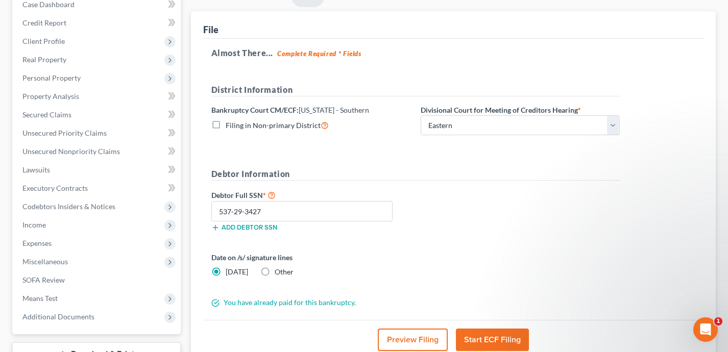
scroll to position [142, 0]
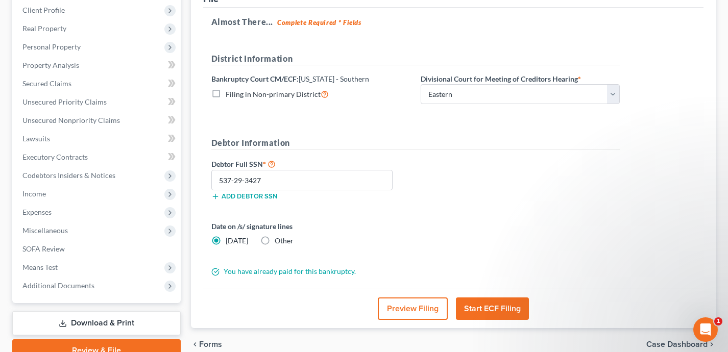
click at [712, 330] on div "Open Intercom Messenger" at bounding box center [705, 330] width 34 height 34
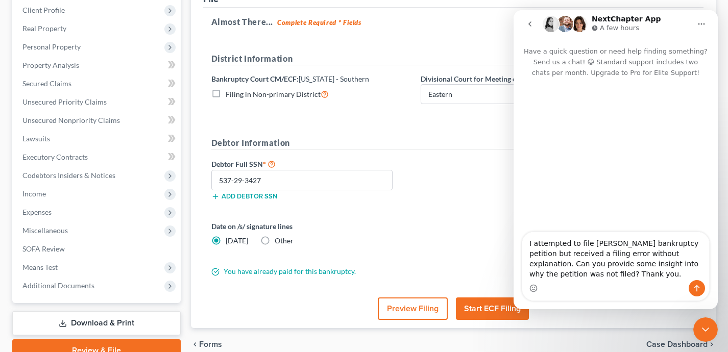
type textarea "I attempted to file [PERSON_NAME] bankruptcy petition but received a filing err…"
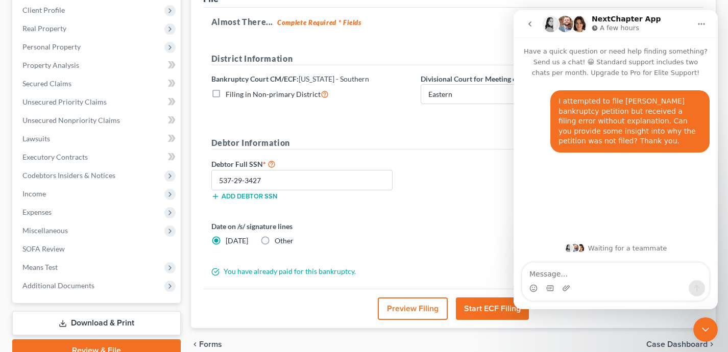
click at [706, 331] on icon "Close Intercom Messenger" at bounding box center [705, 330] width 12 height 12
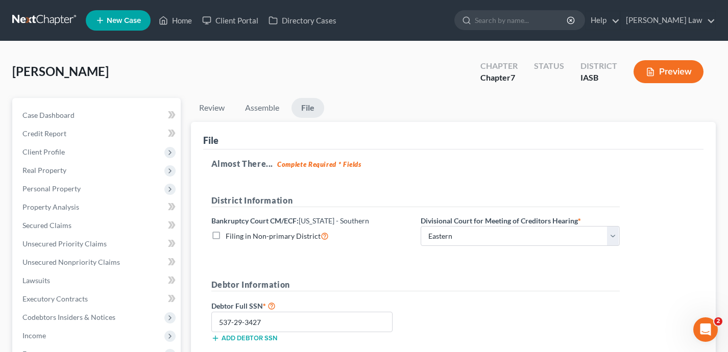
scroll to position [231, 0]
click at [184, 18] on link "Home" at bounding box center [175, 20] width 43 height 18
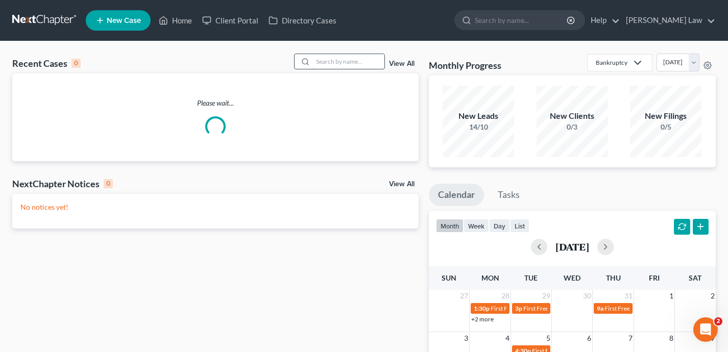
click at [361, 55] on input "search" at bounding box center [348, 61] width 71 height 15
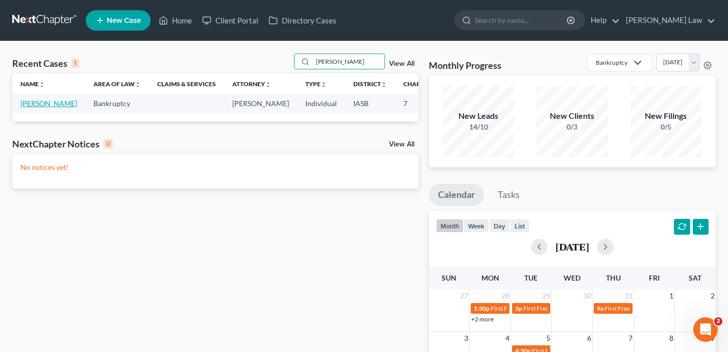
type input "snapp"
click at [28, 108] on link "[PERSON_NAME]" at bounding box center [48, 103] width 57 height 9
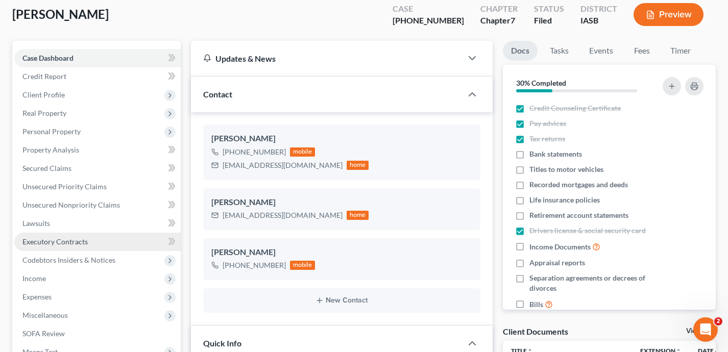
scroll to position [63, 0]
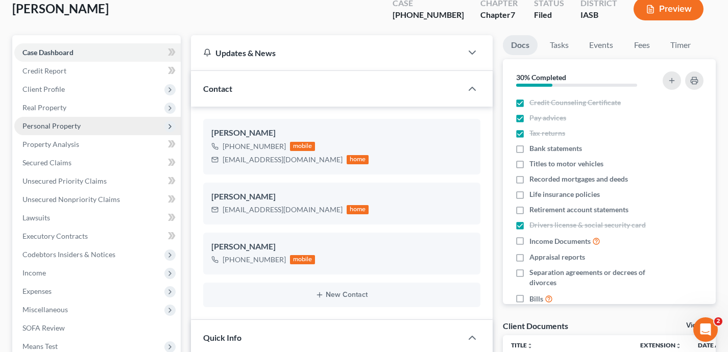
click at [99, 129] on span "Personal Property" at bounding box center [97, 126] width 166 height 18
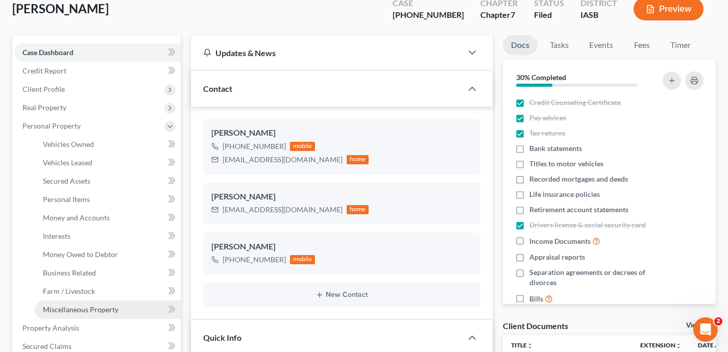
click at [103, 311] on span "Miscellaneous Property" at bounding box center [81, 309] width 76 height 9
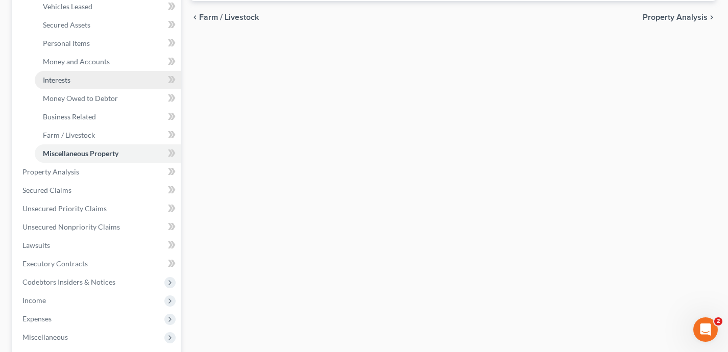
scroll to position [228, 0]
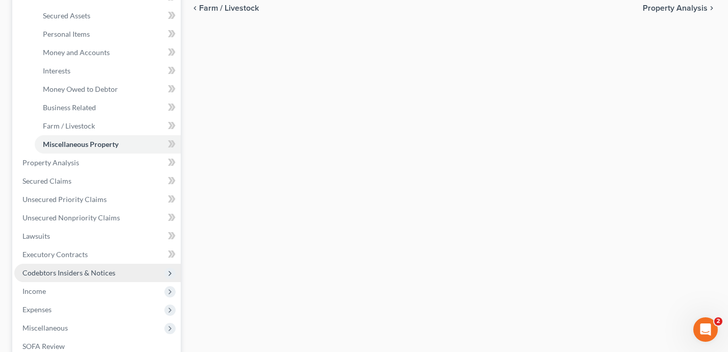
click at [96, 271] on span "Codebtors Insiders & Notices" at bounding box center [68, 272] width 93 height 9
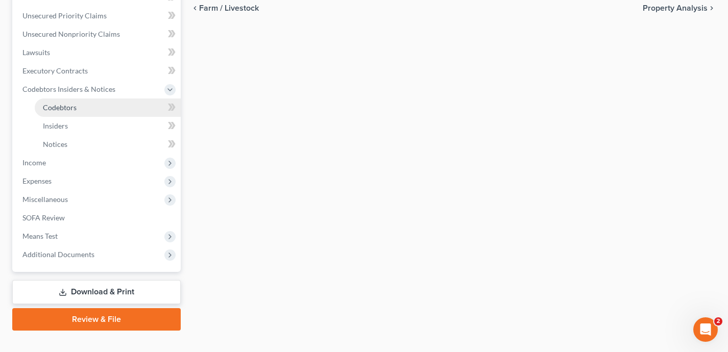
click at [80, 113] on link "Codebtors" at bounding box center [108, 107] width 146 height 18
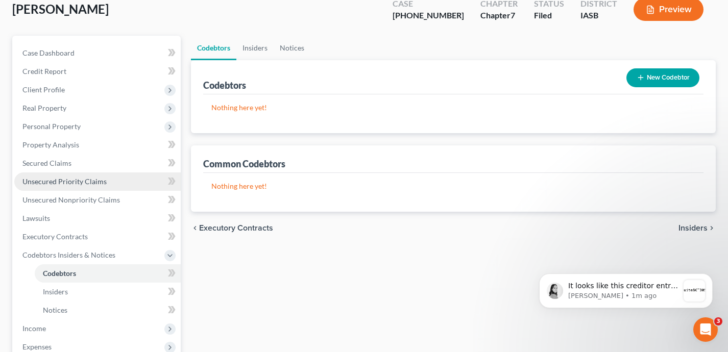
scroll to position [309, 0]
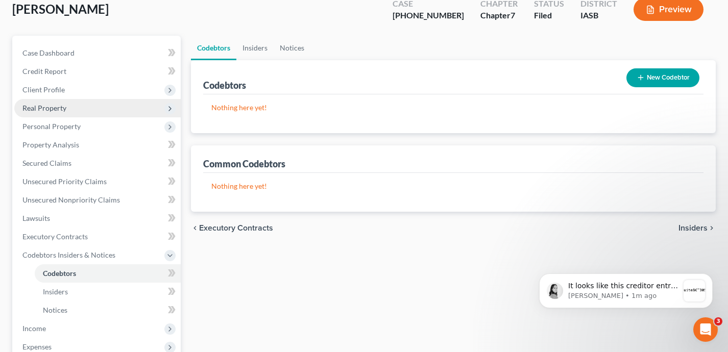
click at [106, 111] on span "Real Property" at bounding box center [97, 108] width 166 height 18
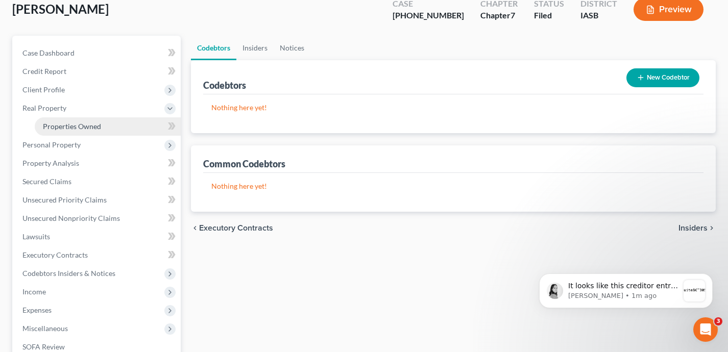
click at [106, 128] on link "Properties Owned" at bounding box center [108, 126] width 146 height 18
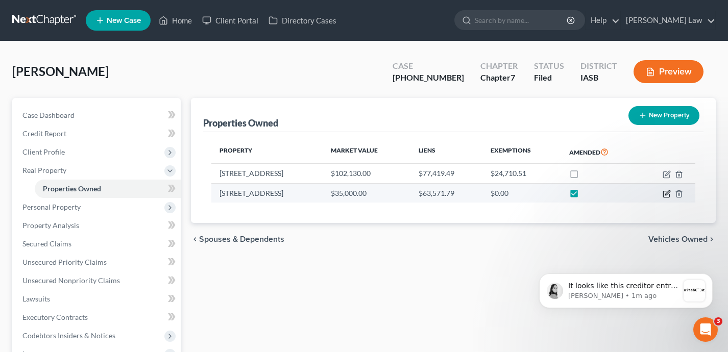
click at [667, 193] on icon "button" at bounding box center [666, 194] width 8 height 8
select select "14"
select select "0"
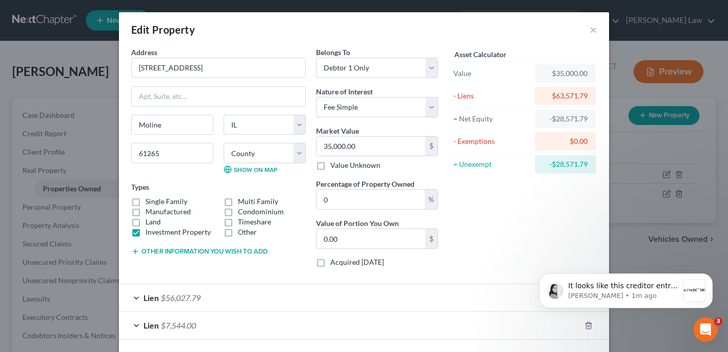
scroll to position [43, 0]
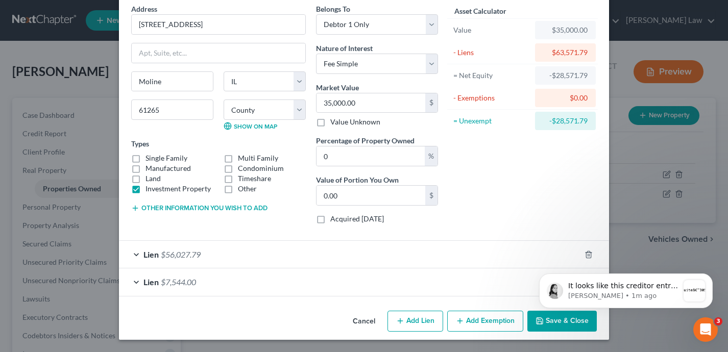
click at [422, 278] on div "Lien $7,544.00" at bounding box center [349, 281] width 461 height 27
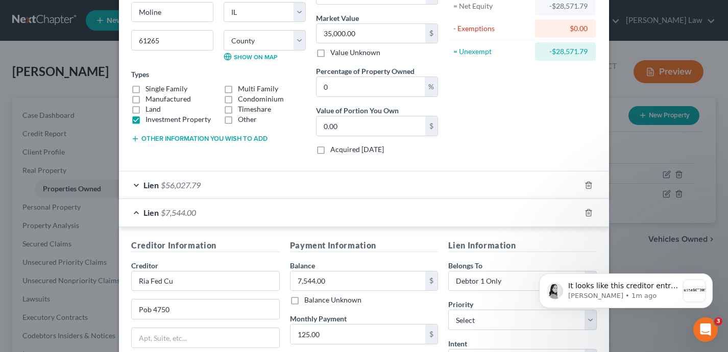
scroll to position [162, 0]
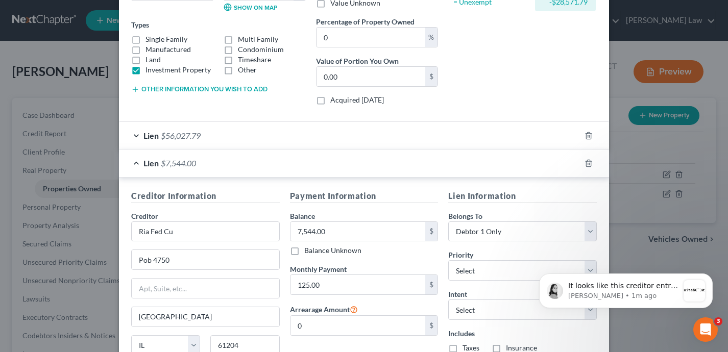
click at [441, 124] on div "Lien $56,027.79" at bounding box center [349, 135] width 461 height 27
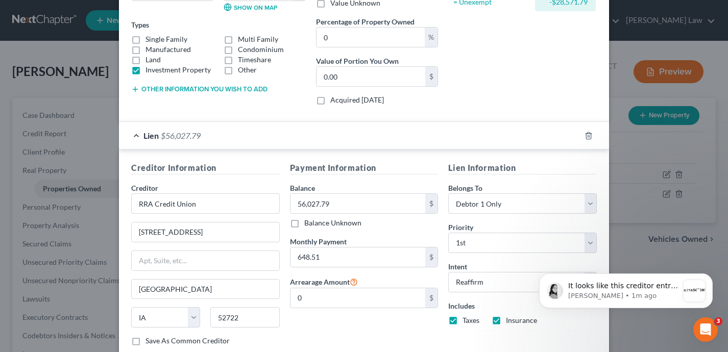
click at [446, 134] on div "Lien $56,027.79" at bounding box center [349, 135] width 461 height 27
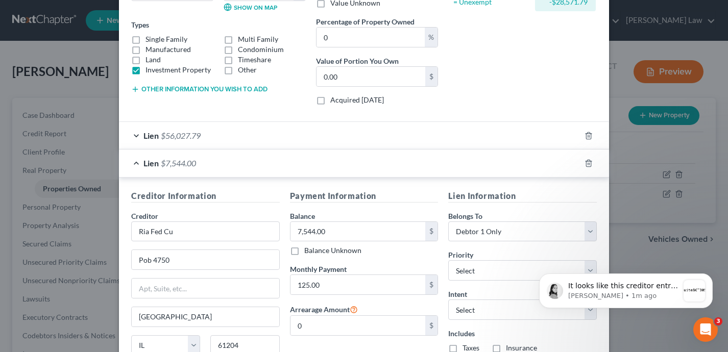
click at [442, 159] on div "Lien $7,544.00" at bounding box center [349, 163] width 461 height 27
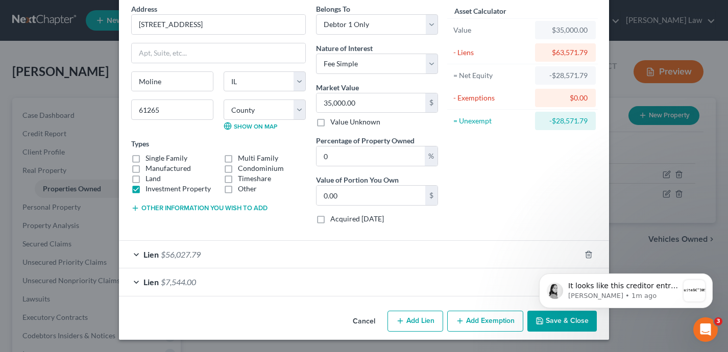
scroll to position [43, 0]
click at [78, 77] on div "Edit Property × Address * 2419 6th Ave Moline State AL AK AR AZ CA CO CT DE DC …" at bounding box center [364, 176] width 728 height 352
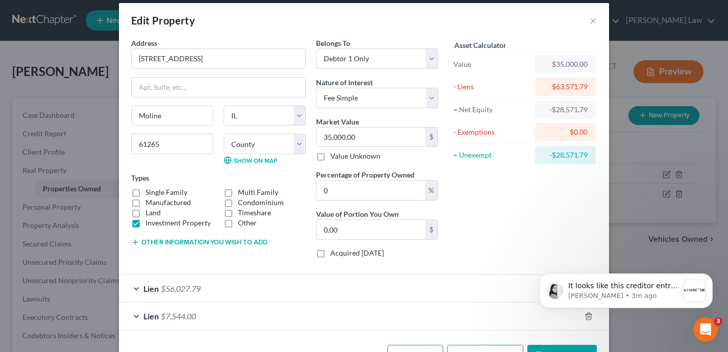
scroll to position [0, 0]
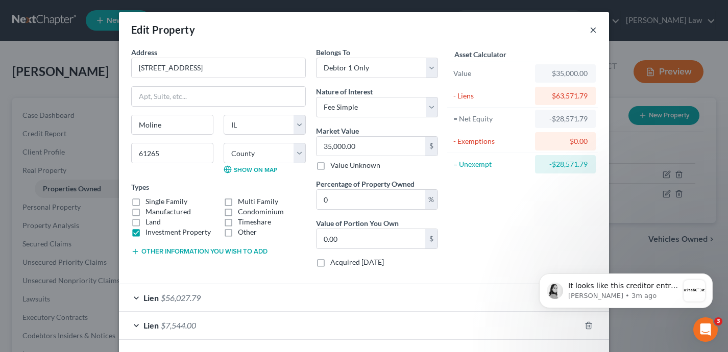
click at [590, 27] on button "×" at bounding box center [592, 29] width 7 height 12
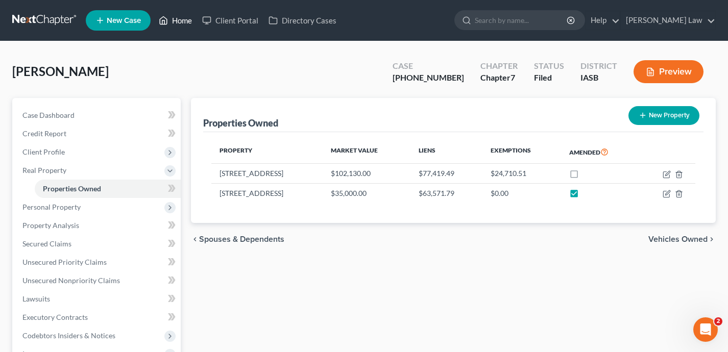
click at [180, 22] on link "Home" at bounding box center [175, 20] width 43 height 18
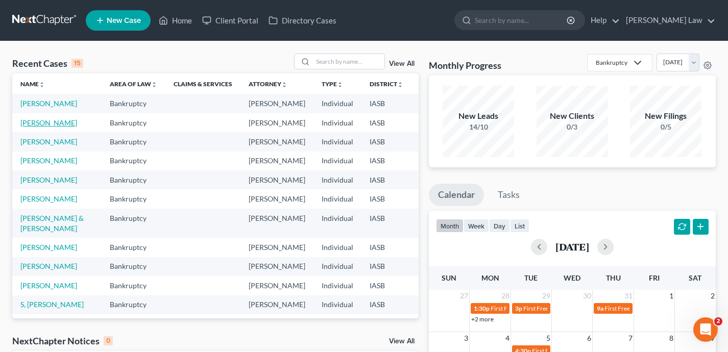
click at [25, 127] on link "[PERSON_NAME]" at bounding box center [48, 122] width 57 height 9
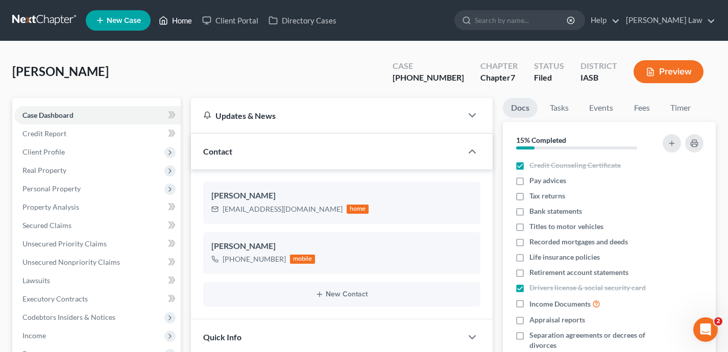
click at [184, 27] on link "Home" at bounding box center [175, 20] width 43 height 18
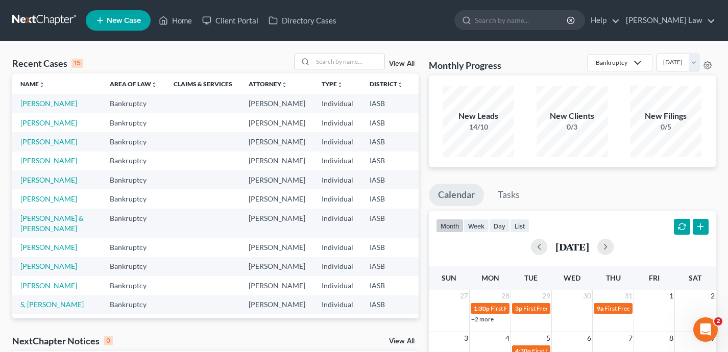
click at [33, 165] on link "[PERSON_NAME]" at bounding box center [48, 160] width 57 height 9
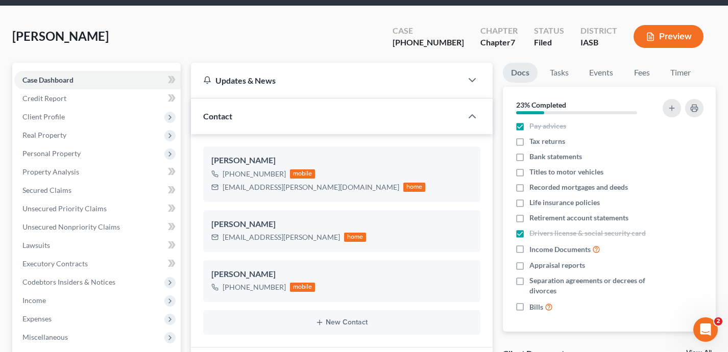
scroll to position [1, 0]
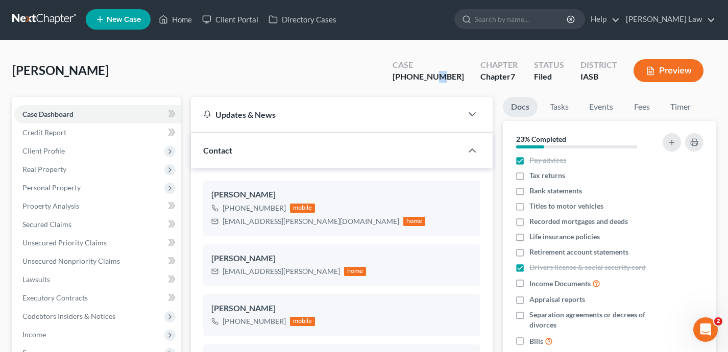
click at [462, 79] on div "[PHONE_NUMBER]" at bounding box center [427, 77] width 71 height 12
click at [457, 79] on div "[PHONE_NUMBER]" at bounding box center [427, 77] width 71 height 12
drag, startPoint x: 457, startPoint y: 79, endPoint x: 422, endPoint y: 80, distance: 34.7
click at [422, 80] on div "[PHONE_NUMBER]" at bounding box center [427, 77] width 71 height 12
copy div "25-01291-"
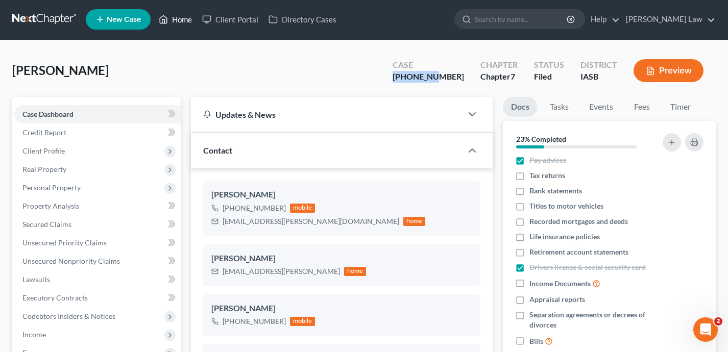
click at [174, 26] on link "Home" at bounding box center [175, 19] width 43 height 18
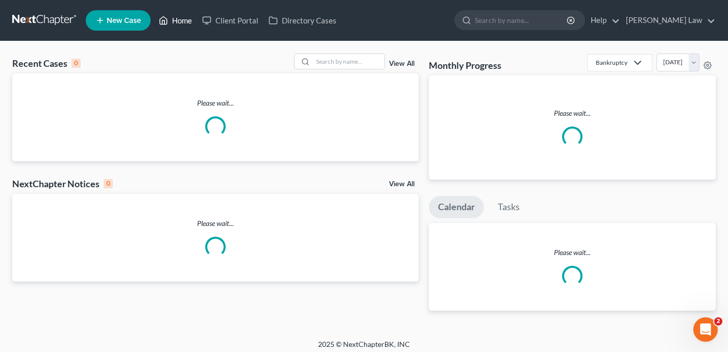
click at [177, 21] on link "Home" at bounding box center [175, 20] width 43 height 18
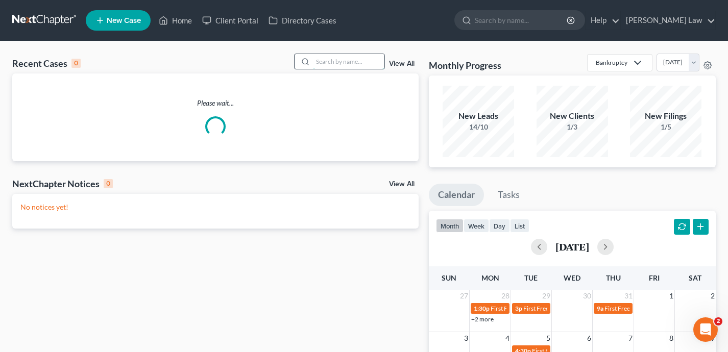
click at [336, 61] on input "search" at bounding box center [348, 61] width 71 height 15
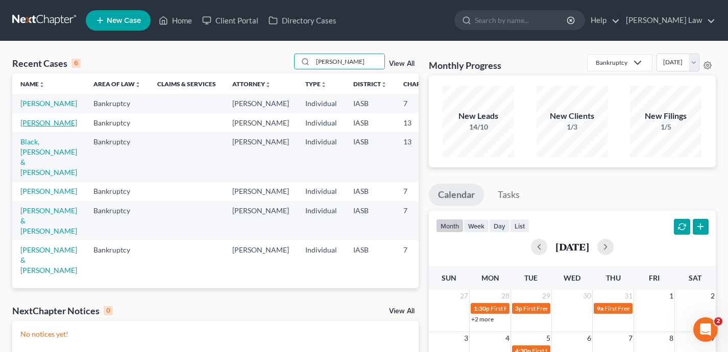
type input "Brian"
click at [31, 127] on link "[PERSON_NAME]" at bounding box center [48, 122] width 57 height 9
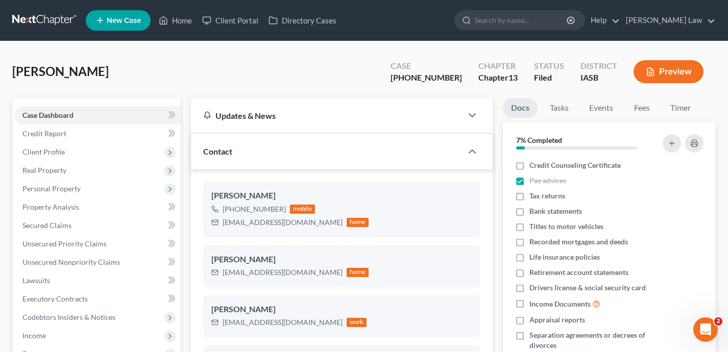
scroll to position [1682, 0]
drag, startPoint x: 450, startPoint y: 78, endPoint x: 410, endPoint y: 78, distance: 39.8
click at [410, 78] on div "Case 25-01209-13" at bounding box center [426, 73] width 88 height 30
drag, startPoint x: 460, startPoint y: 78, endPoint x: 413, endPoint y: 80, distance: 47.0
click at [413, 80] on div "[PHONE_NUMBER]" at bounding box center [425, 78] width 71 height 12
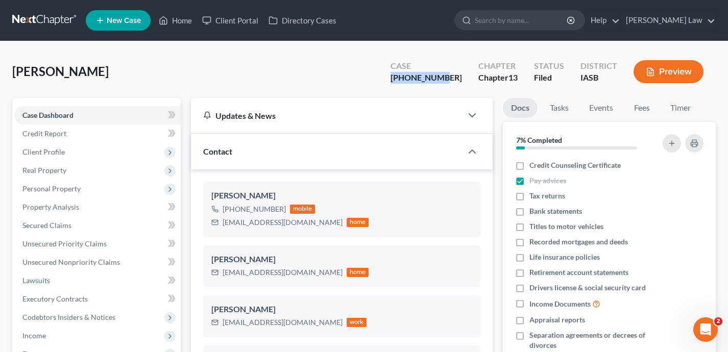
copy div "[PHONE_NUMBER]"
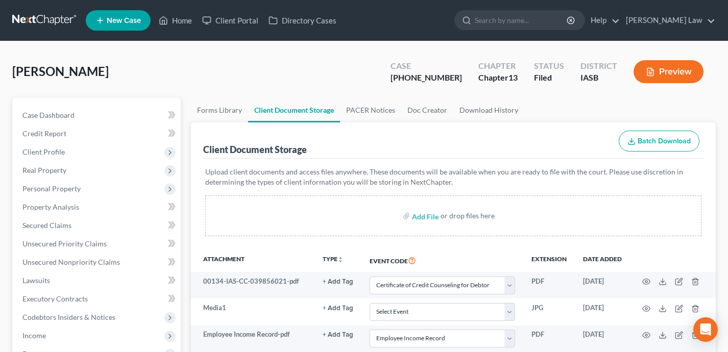
select select "0"
select select "9"
click at [172, 28] on link "Home" at bounding box center [175, 20] width 43 height 18
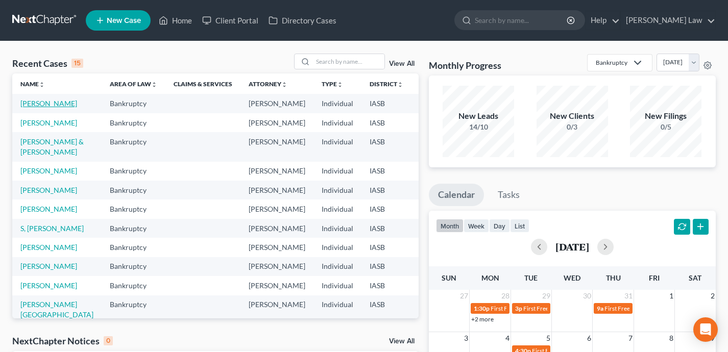
click at [30, 105] on link "[PERSON_NAME]" at bounding box center [48, 103] width 57 height 9
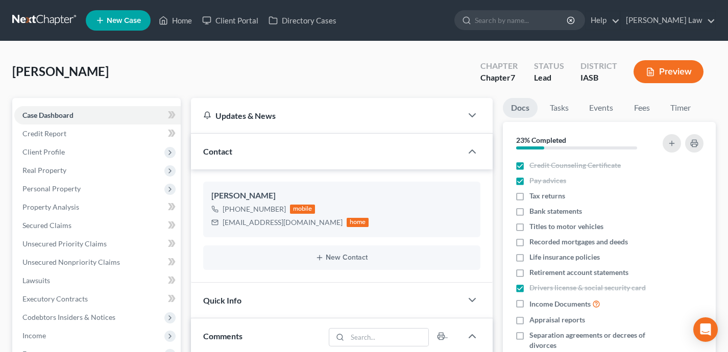
scroll to position [205, 0]
drag, startPoint x: 117, startPoint y: 72, endPoint x: 35, endPoint y: 71, distance: 81.7
click at [35, 71] on div "[PERSON_NAME] Chapter Chapter 7 Status Lead District IASB Preview" at bounding box center [363, 76] width 703 height 44
click at [181, 18] on link "Home" at bounding box center [175, 20] width 43 height 18
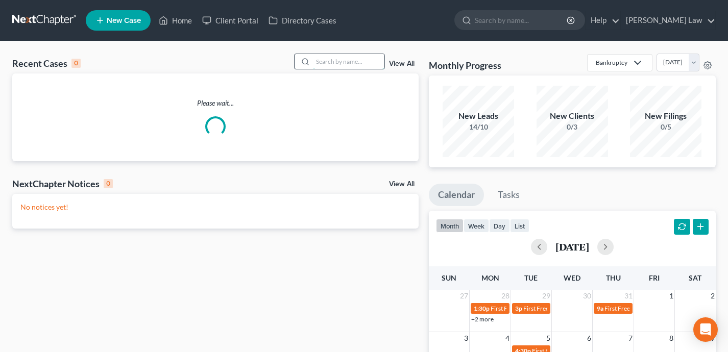
click at [352, 64] on input "search" at bounding box center [348, 61] width 71 height 15
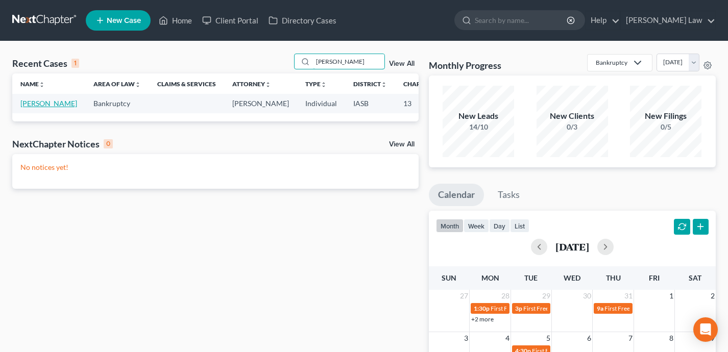
type input "[PERSON_NAME]"
click at [32, 108] on link "[PERSON_NAME]" at bounding box center [48, 103] width 57 height 9
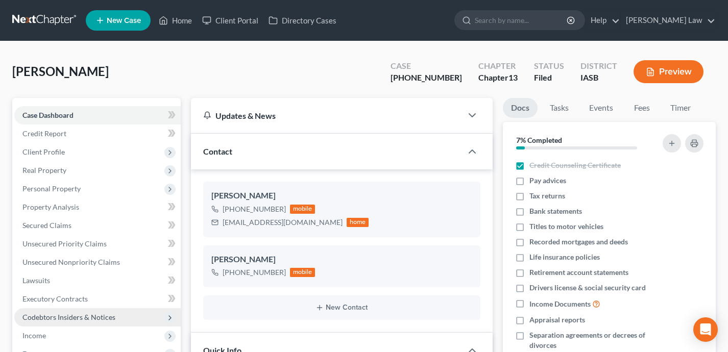
scroll to position [2067, 0]
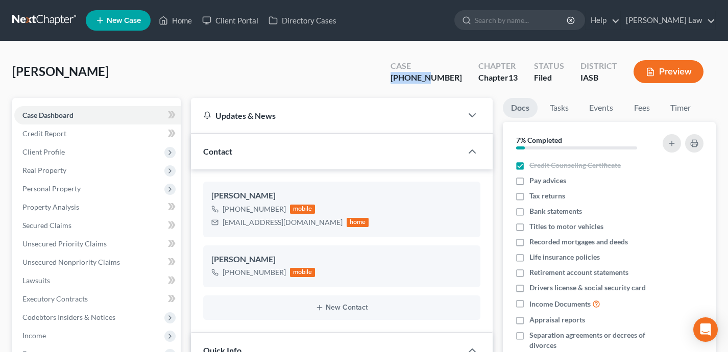
drag, startPoint x: 448, startPoint y: 79, endPoint x: 412, endPoint y: 80, distance: 35.7
click at [412, 80] on div "Case [PHONE_NUMBER]" at bounding box center [426, 73] width 88 height 30
copy div "25-01302"
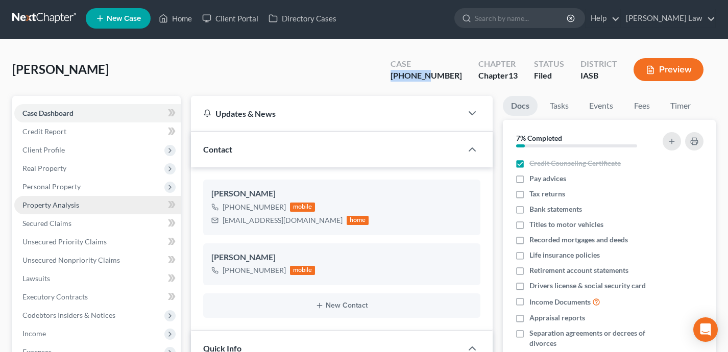
scroll to position [3, 0]
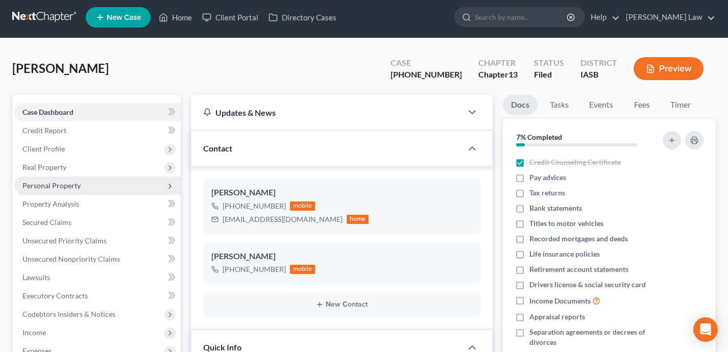
click at [118, 182] on span "Personal Property" at bounding box center [97, 186] width 166 height 18
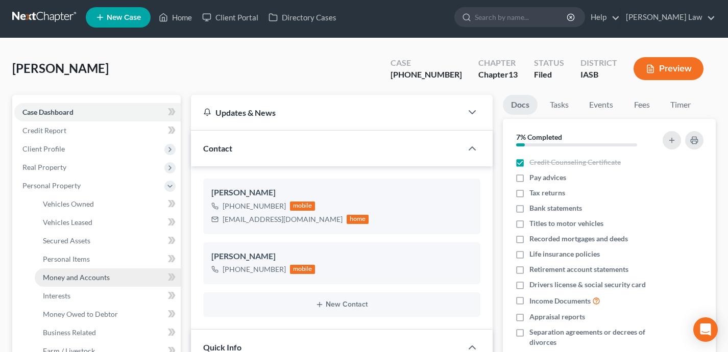
click at [124, 274] on link "Money and Accounts" at bounding box center [108, 277] width 146 height 18
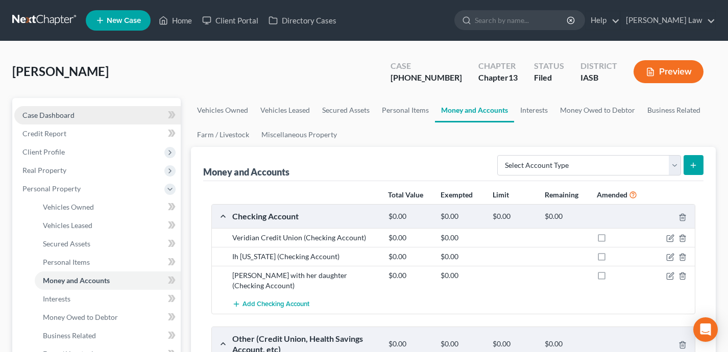
drag, startPoint x: 105, startPoint y: 112, endPoint x: 116, endPoint y: 111, distance: 11.8
click at [105, 112] on link "Case Dashboard" at bounding box center [97, 115] width 166 height 18
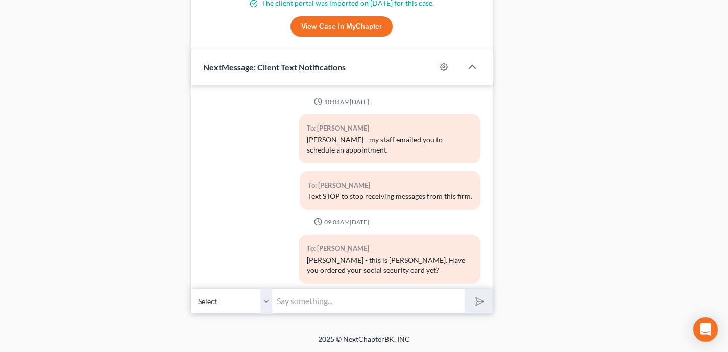
scroll to position [2067, 0]
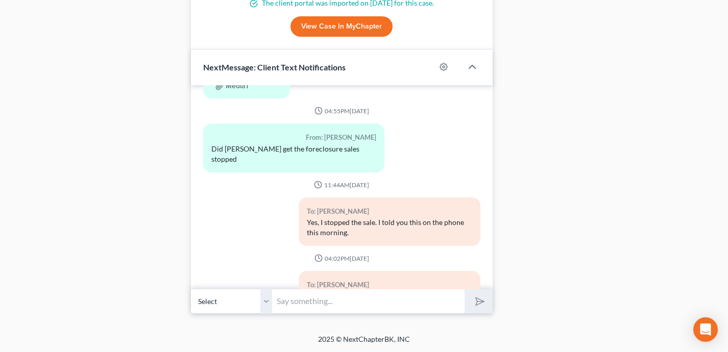
click at [293, 296] on input "text" at bounding box center [369, 301] width 192 height 25
type input "Hi [PERSON_NAME] - can you please email me a copy of your social security card …"
click at [464, 289] on button "submit" at bounding box center [478, 301] width 28 height 24
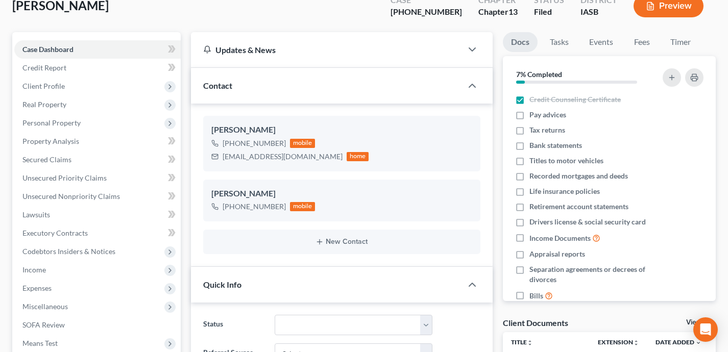
scroll to position [0, 0]
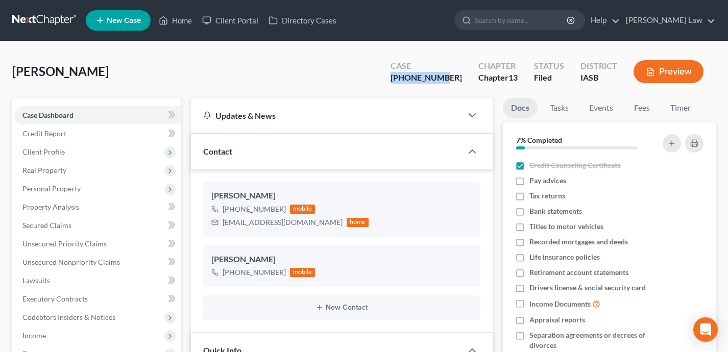
drag, startPoint x: 463, startPoint y: 80, endPoint x: 410, endPoint y: 78, distance: 53.6
click at [410, 78] on div "Case [PHONE_NUMBER]" at bounding box center [426, 73] width 88 height 30
copy div "[PHONE_NUMBER]"
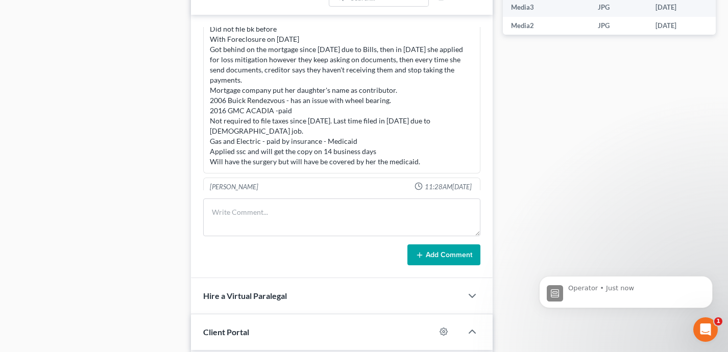
scroll to position [932, 0]
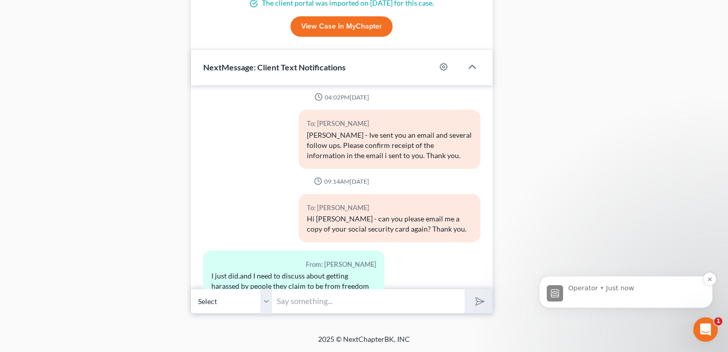
click at [601, 292] on p "Operator • Just now" at bounding box center [634, 288] width 132 height 9
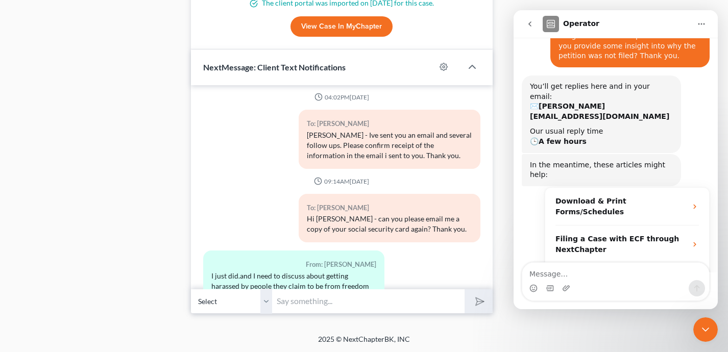
scroll to position [108, 0]
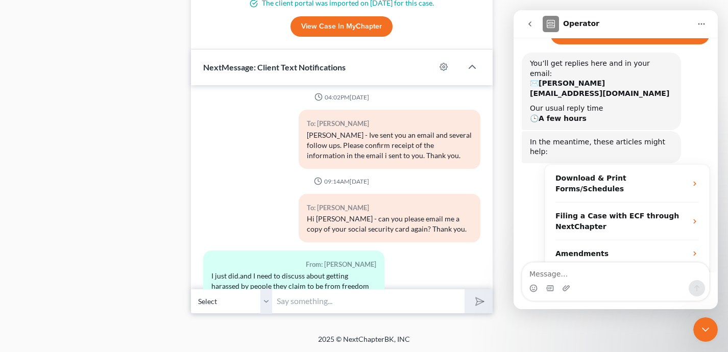
click at [353, 304] on input "text" at bounding box center [369, 301] width 192 height 25
type input "[PERSON_NAME] - please give me their name and number and I will call them direc…"
click at [464, 289] on button "submit" at bounding box center [478, 301] width 28 height 24
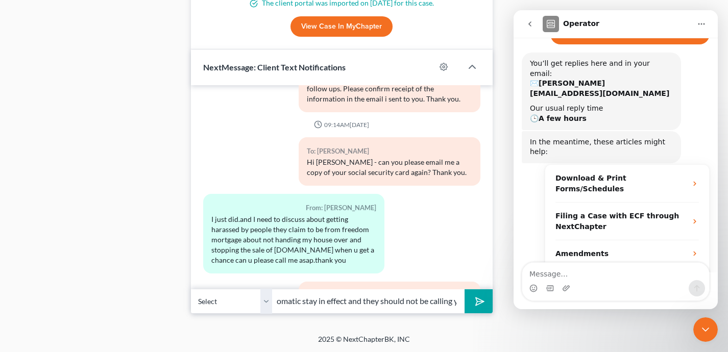
scroll to position [0, 66]
type input "There is an automatic stay in effect and they should not be calling you"
click at [464, 289] on button "submit" at bounding box center [478, 301] width 28 height 24
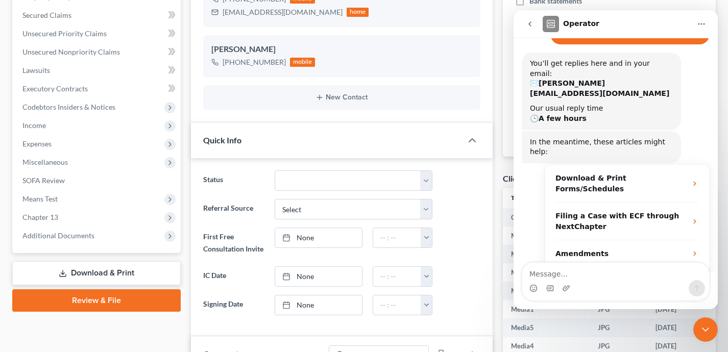
scroll to position [0, 0]
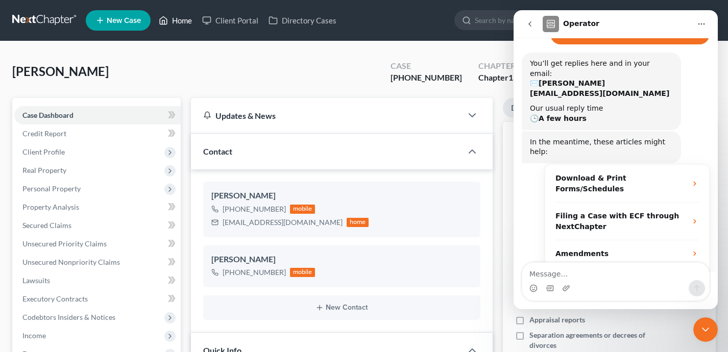
click at [184, 20] on link "Home" at bounding box center [175, 20] width 43 height 18
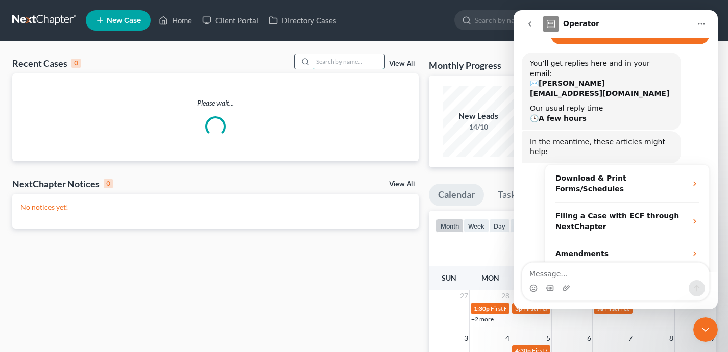
click at [354, 64] on input "search" at bounding box center [348, 61] width 71 height 15
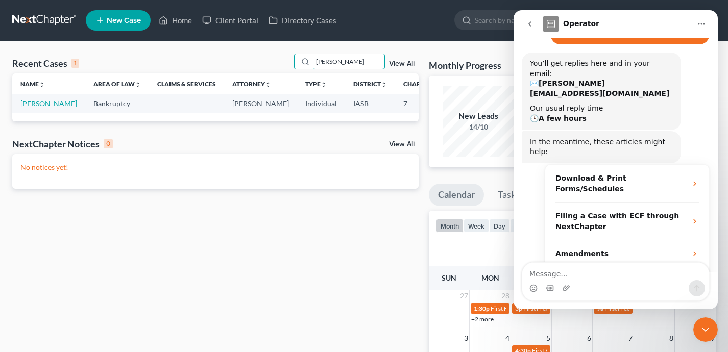
type input "[PERSON_NAME]"
click at [29, 108] on link "[PERSON_NAME]" at bounding box center [48, 103] width 57 height 9
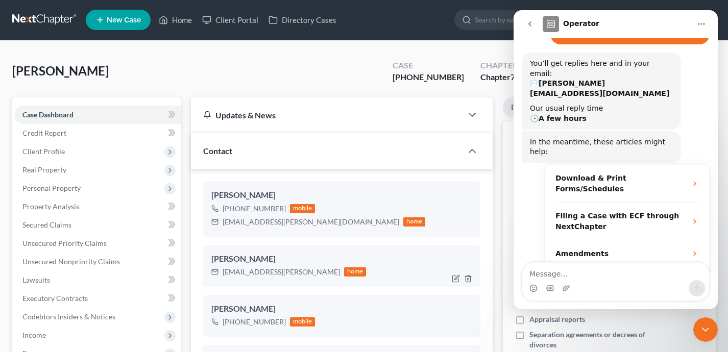
scroll to position [419, 0]
click at [107, 189] on span "Personal Property" at bounding box center [97, 188] width 166 height 18
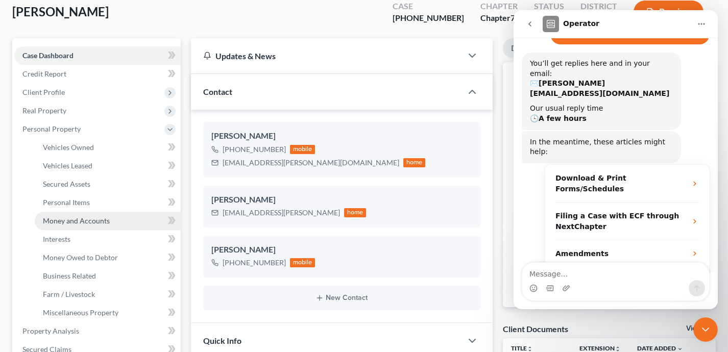
scroll to position [70, 0]
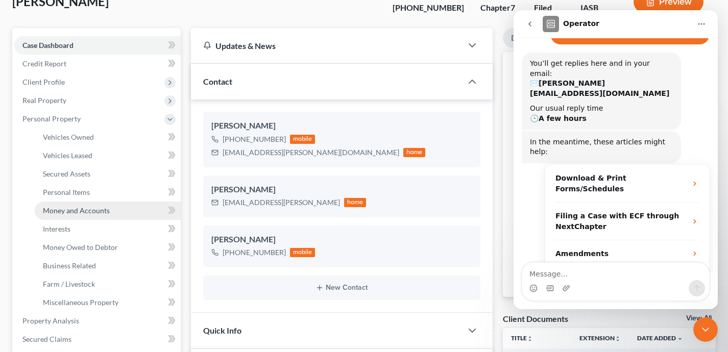
click at [113, 207] on link "Money and Accounts" at bounding box center [108, 211] width 146 height 18
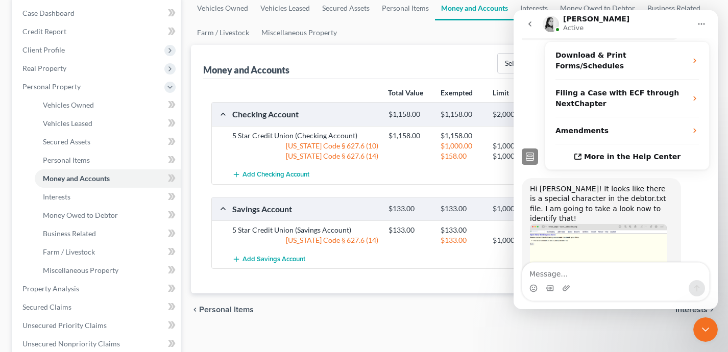
scroll to position [226, 0]
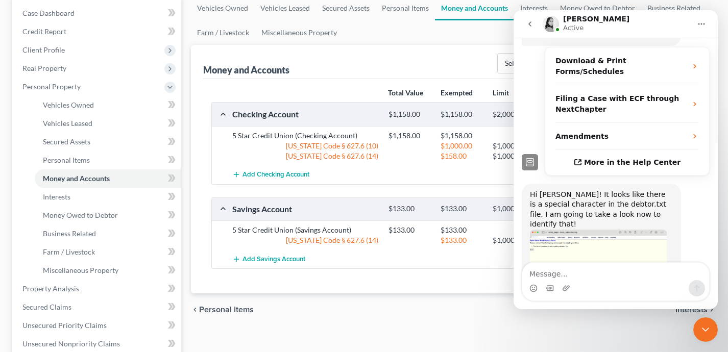
click at [699, 326] on icon "Close Intercom Messenger" at bounding box center [705, 330] width 12 height 12
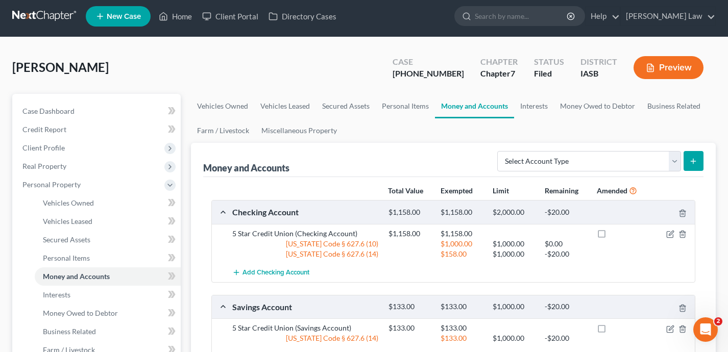
scroll to position [0, 0]
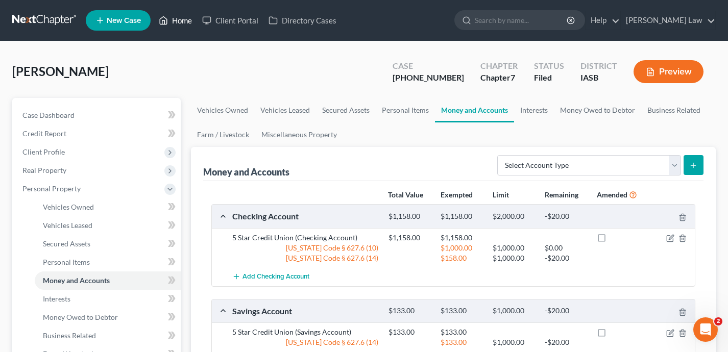
click at [180, 23] on link "Home" at bounding box center [175, 20] width 43 height 18
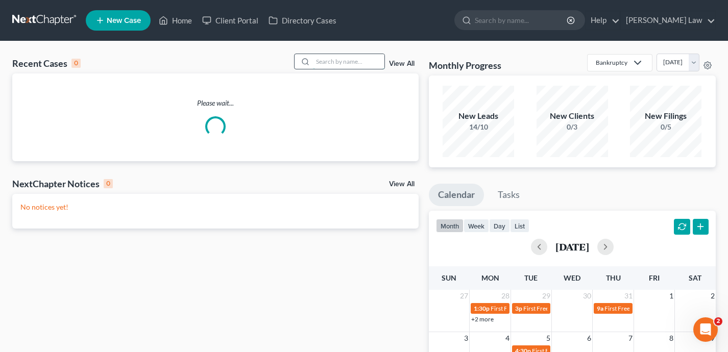
click at [356, 67] on input "search" at bounding box center [348, 61] width 71 height 15
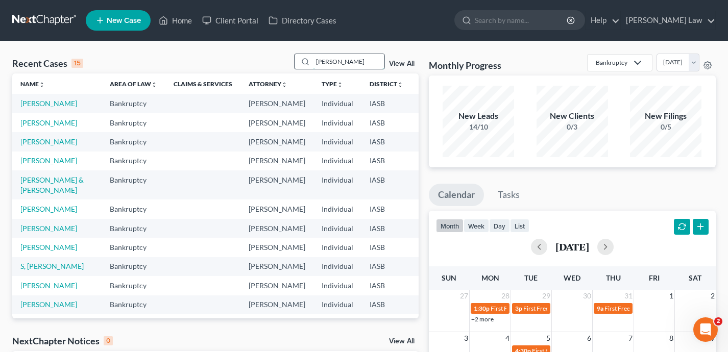
type input "[PERSON_NAME]"
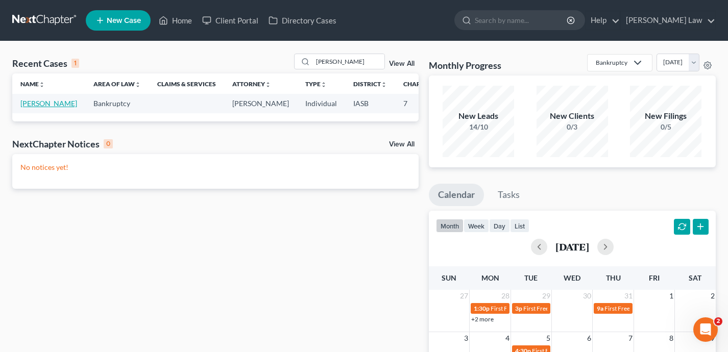
click at [35, 108] on link "[PERSON_NAME]" at bounding box center [48, 103] width 57 height 9
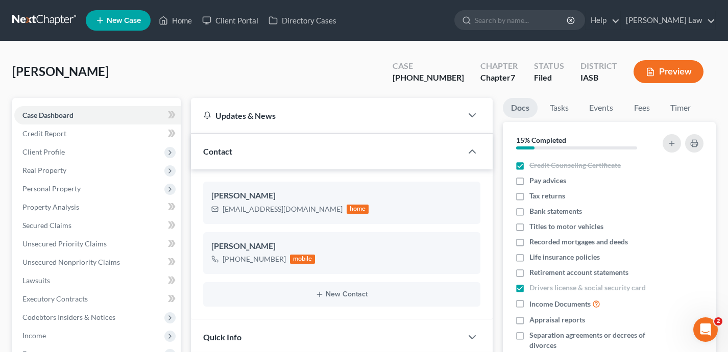
scroll to position [270, 0]
click at [116, 186] on span "Personal Property" at bounding box center [97, 189] width 166 height 18
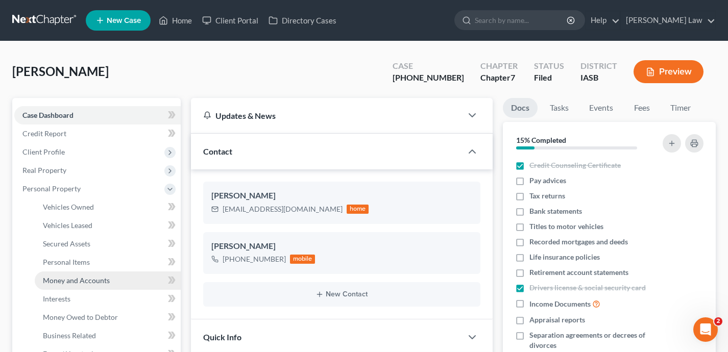
click at [121, 281] on link "Money and Accounts" at bounding box center [108, 281] width 146 height 18
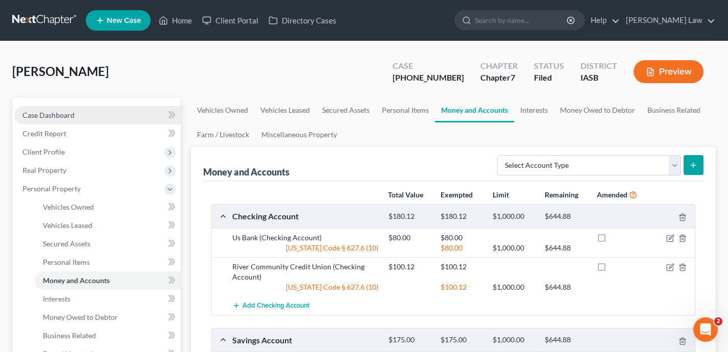
click at [111, 110] on link "Case Dashboard" at bounding box center [97, 115] width 166 height 18
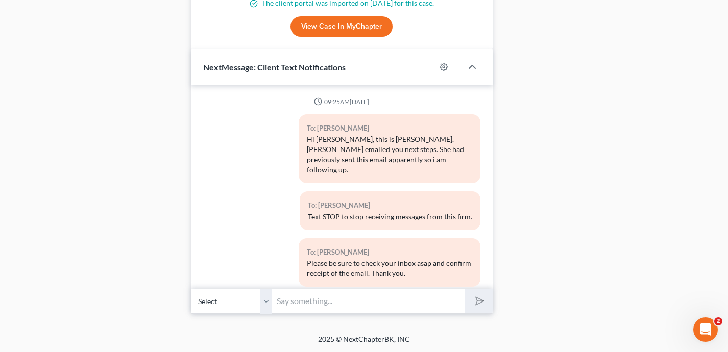
scroll to position [8, 0]
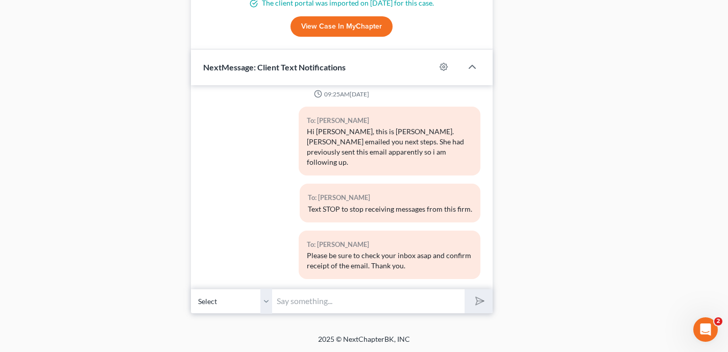
click at [305, 299] on input "text" at bounding box center [369, 301] width 192 height 25
type input "Norm - your July Bank statements for all of your bank accounts are due [DATE]. …"
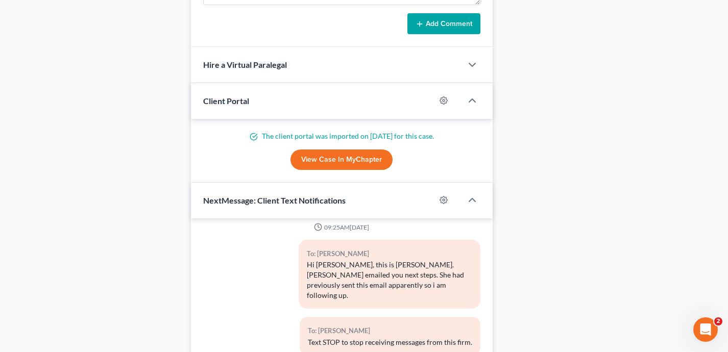
scroll to position [741, 0]
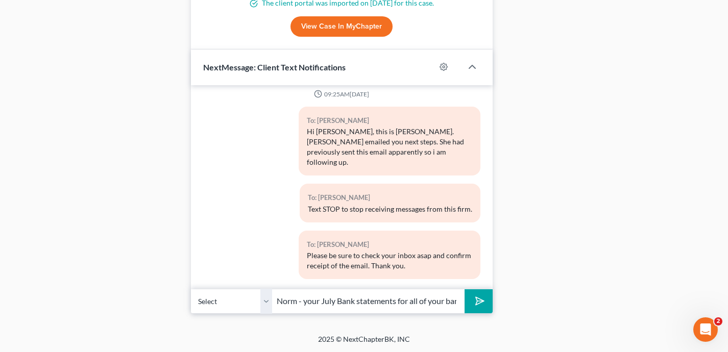
click at [480, 307] on button "submit" at bounding box center [478, 301] width 28 height 24
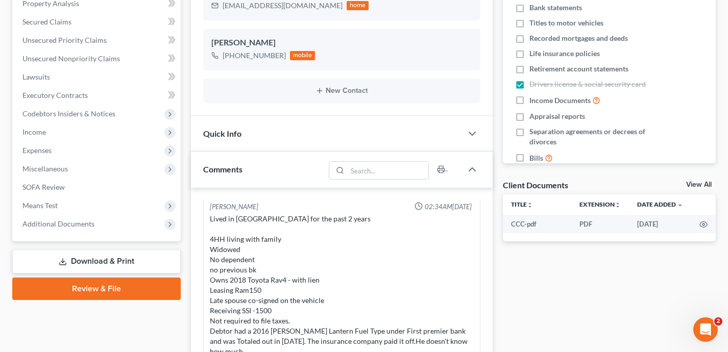
scroll to position [0, 0]
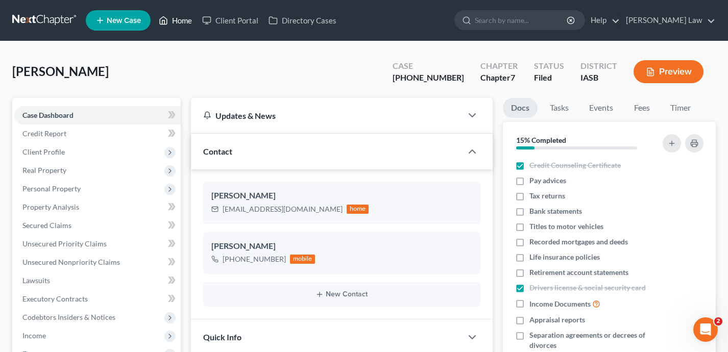
click at [186, 21] on link "Home" at bounding box center [175, 20] width 43 height 18
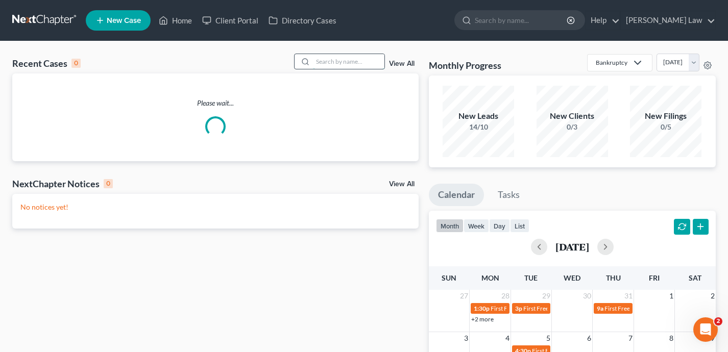
click at [354, 63] on input "search" at bounding box center [348, 61] width 71 height 15
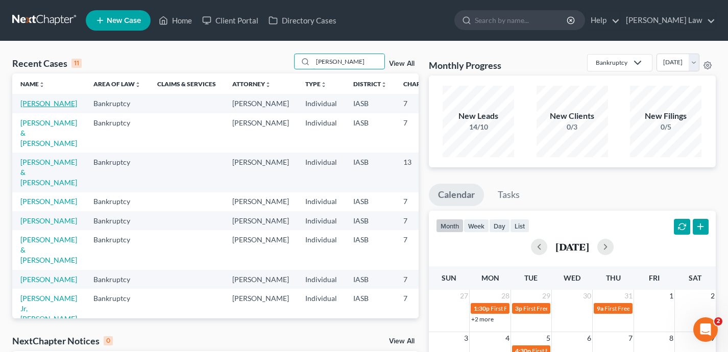
type input "[PERSON_NAME]"
click at [30, 108] on link "[PERSON_NAME]" at bounding box center [48, 103] width 57 height 9
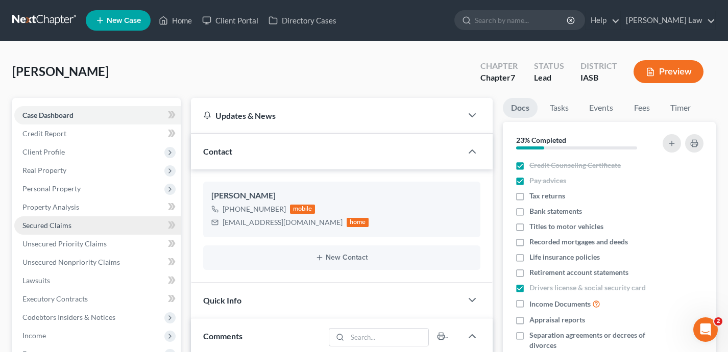
scroll to position [205, 0]
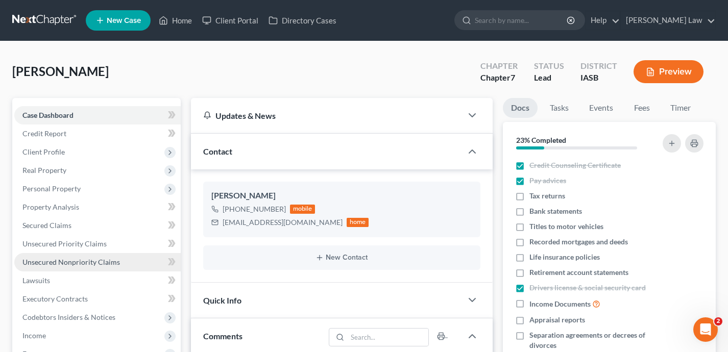
click at [104, 263] on span "Unsecured Nonpriority Claims" at bounding box center [70, 262] width 97 height 9
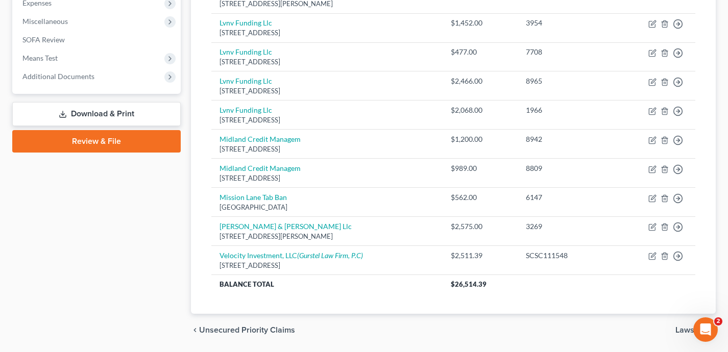
scroll to position [384, 0]
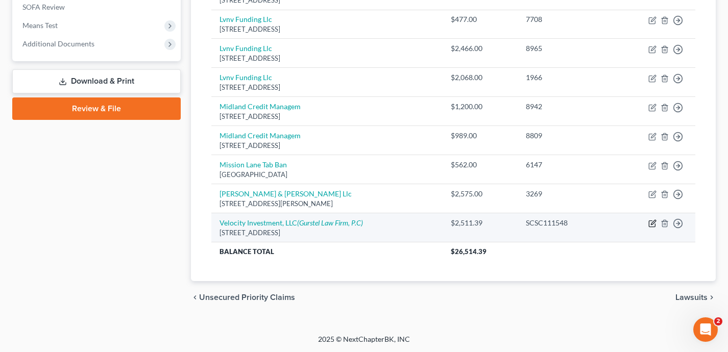
click at [651, 223] on icon "button" at bounding box center [653, 222] width 5 height 5
select select "33"
select select "14"
select select "0"
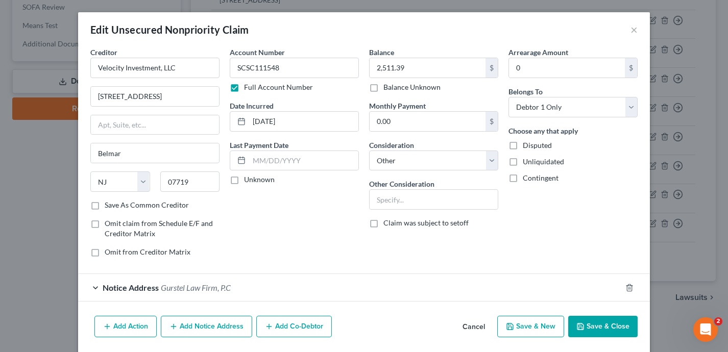
scroll to position [12, 0]
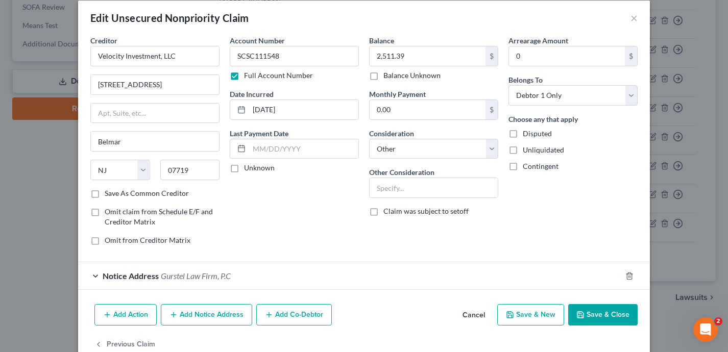
click at [712, 331] on div "Open Intercom Messenger" at bounding box center [705, 330] width 34 height 34
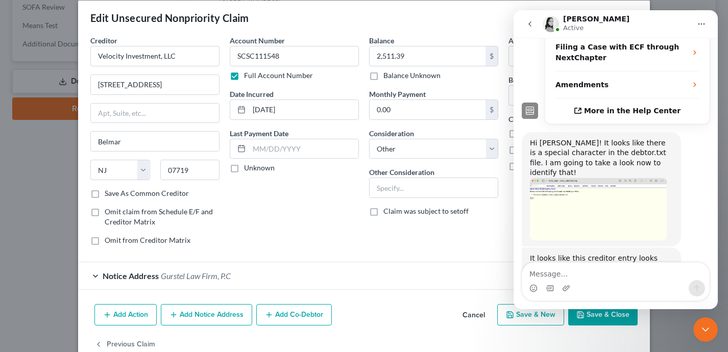
scroll to position [309, 0]
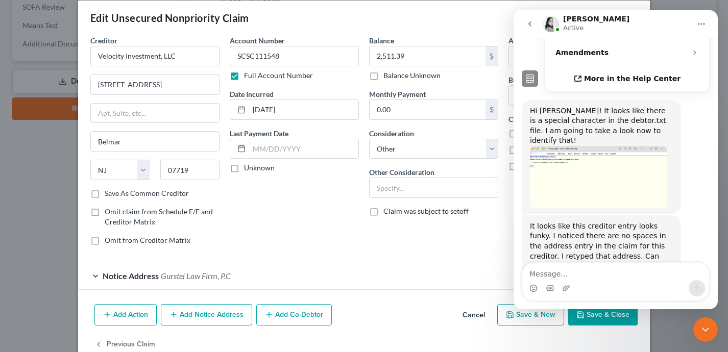
click at [706, 333] on icon "Close Intercom Messenger" at bounding box center [705, 330] width 12 height 12
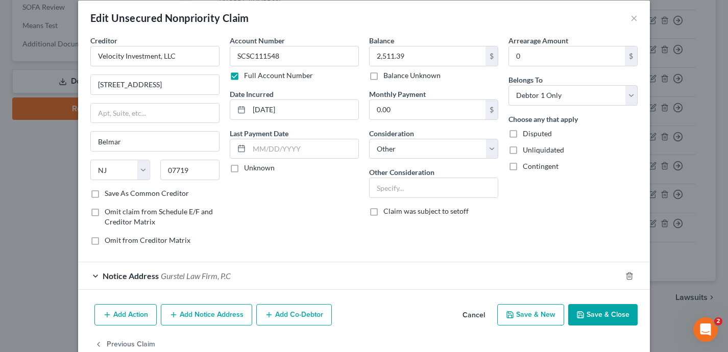
click at [611, 318] on button "Save & Close" at bounding box center [602, 314] width 69 height 21
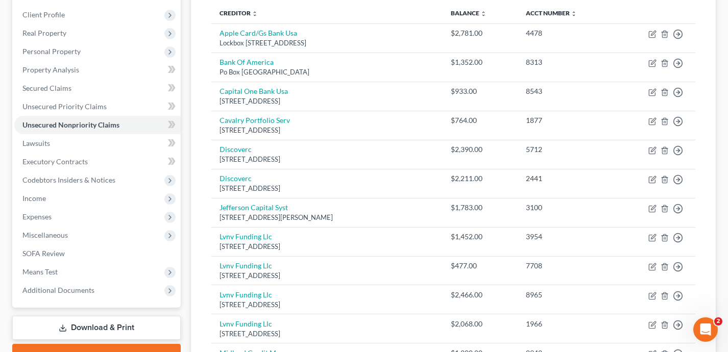
scroll to position [34, 0]
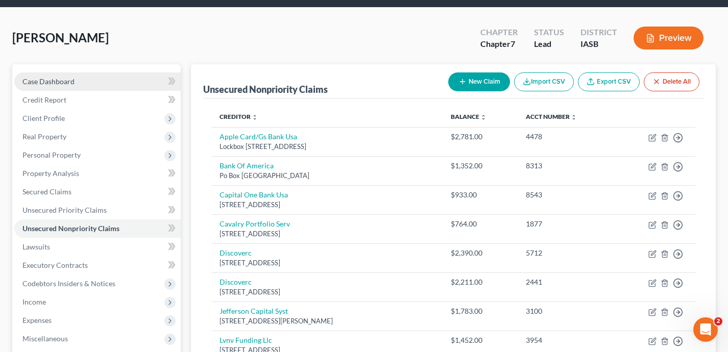
drag, startPoint x: 140, startPoint y: 77, endPoint x: 156, endPoint y: 86, distance: 18.6
click at [140, 77] on link "Case Dashboard" at bounding box center [97, 81] width 166 height 18
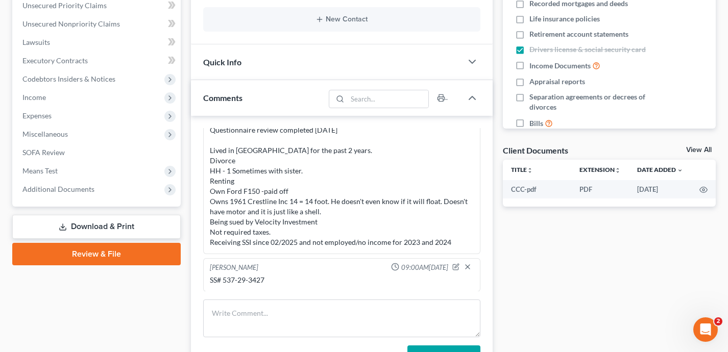
scroll to position [246, 0]
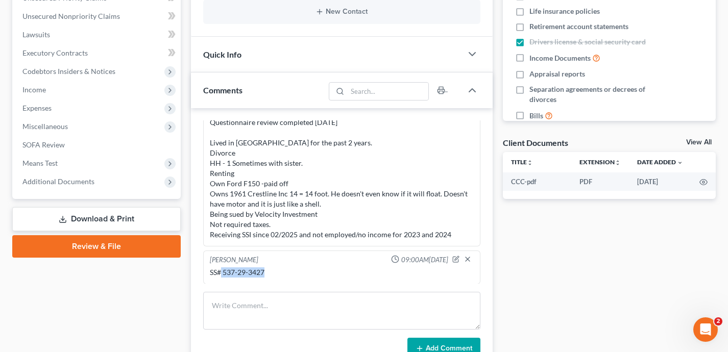
drag, startPoint x: 262, startPoint y: 270, endPoint x: 221, endPoint y: 270, distance: 40.8
click at [221, 270] on div "SS# 537-29-3427" at bounding box center [342, 272] width 264 height 10
click at [136, 248] on link "Review & File" at bounding box center [96, 246] width 168 height 22
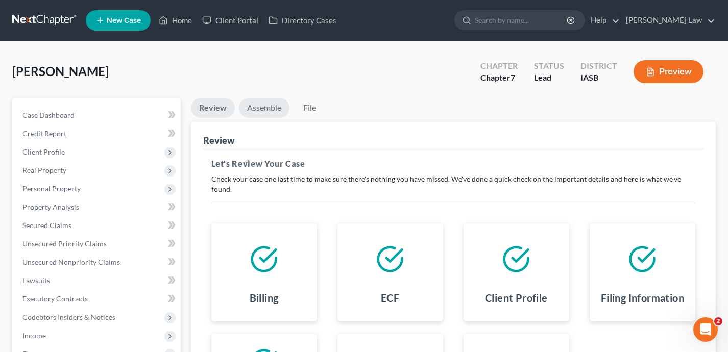
click at [265, 113] on link "Assemble" at bounding box center [264, 108] width 51 height 20
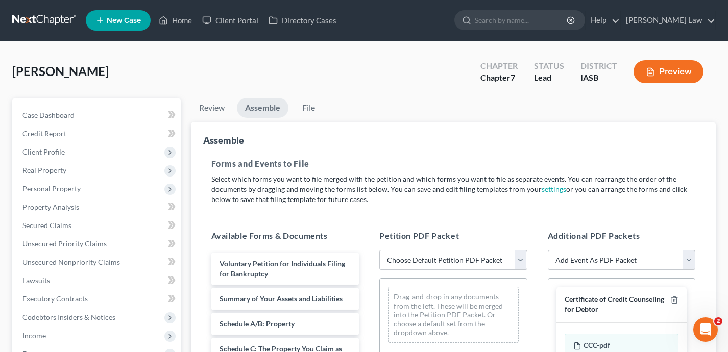
click at [447, 252] on select "Choose Default Petition PDF Packet Emergency Filing (Voluntary Petition and Cre…" at bounding box center [453, 260] width 148 height 20
select select "1"
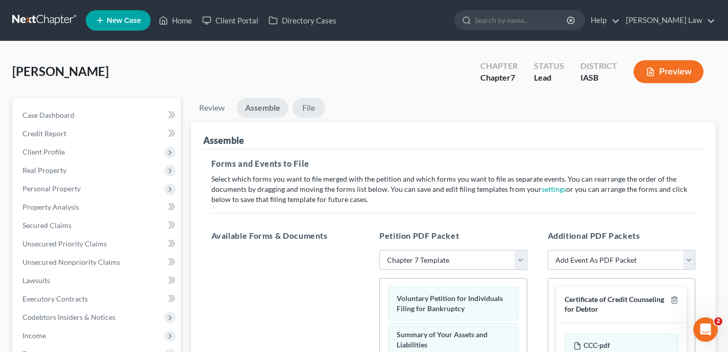
click at [314, 112] on link "File" at bounding box center [308, 108] width 33 height 20
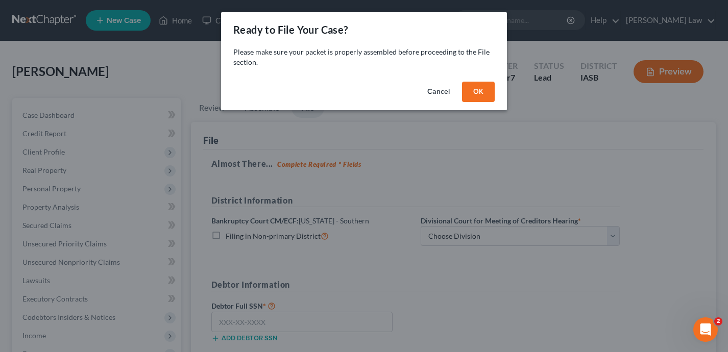
click at [477, 93] on button "OK" at bounding box center [478, 92] width 33 height 20
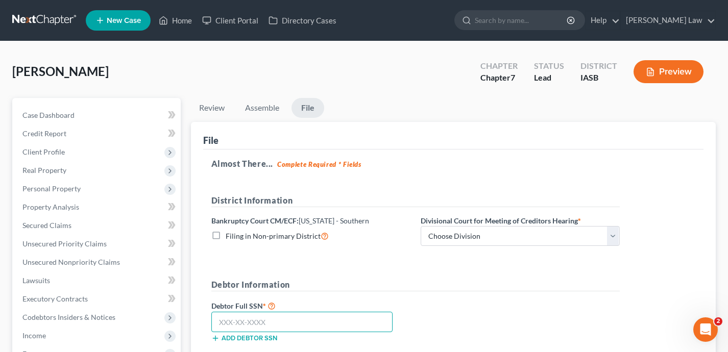
click at [351, 313] on input "text" at bounding box center [302, 322] width 182 height 20
paste input "537-29-3427"
type input "537-29-3427"
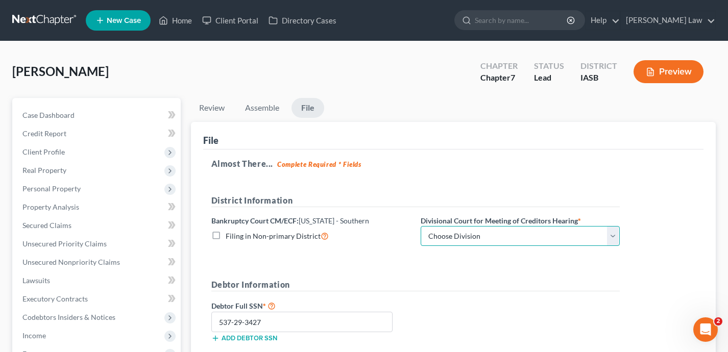
click at [499, 234] on select "Choose Division Central Eastern Western" at bounding box center [520, 236] width 199 height 20
select select "1"
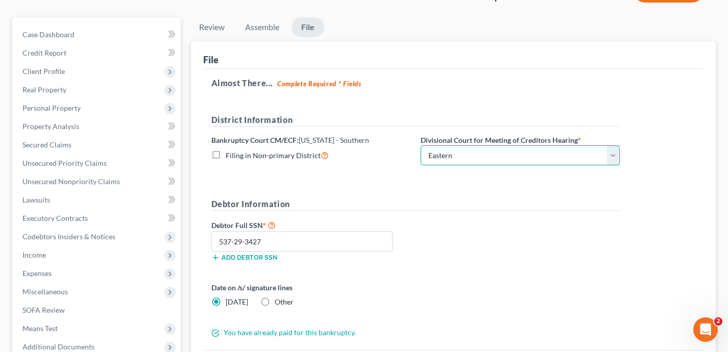
scroll to position [189, 0]
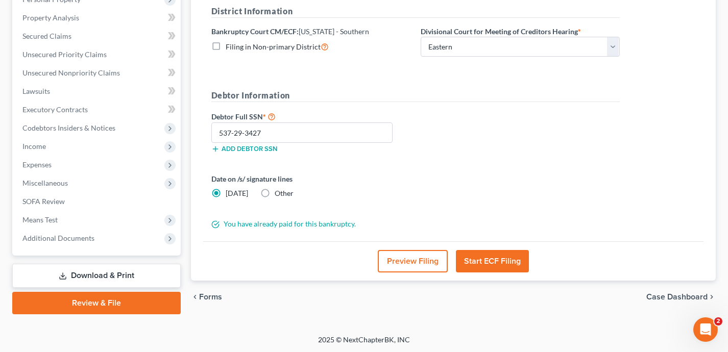
click at [503, 258] on button "Start ECF Filing" at bounding box center [492, 261] width 73 height 22
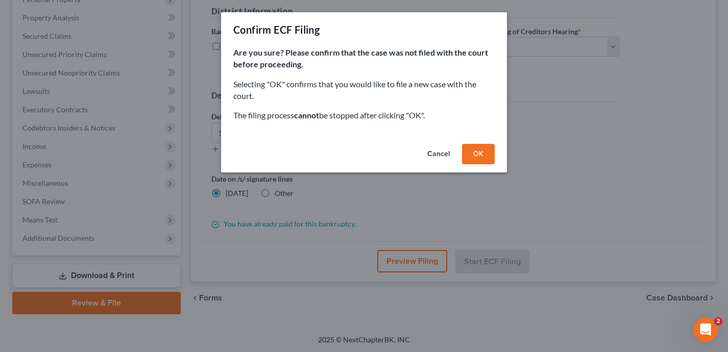
click at [483, 160] on button "OK" at bounding box center [478, 154] width 33 height 20
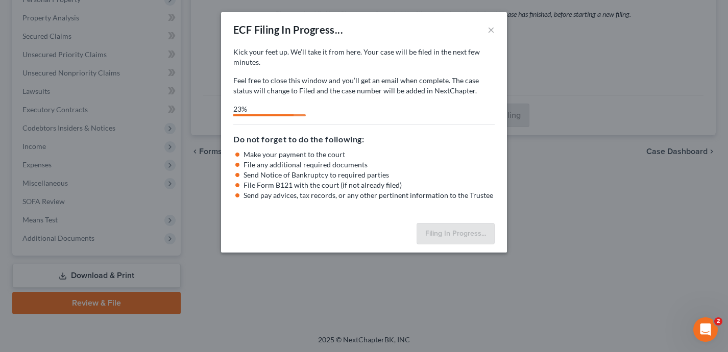
select select "1"
